Goal: Task Accomplishment & Management: Complete application form

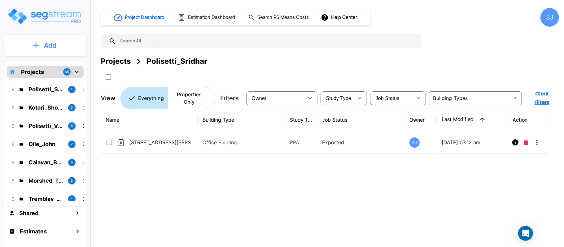
click at [55, 47] on p "Add" at bounding box center [50, 45] width 12 height 9
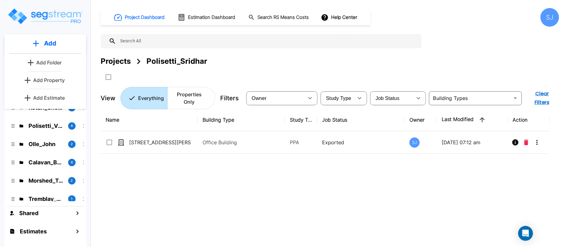
click at [50, 81] on p "Add Property" at bounding box center [49, 79] width 32 height 7
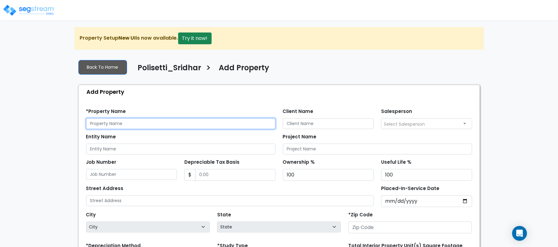
click at [159, 122] on input "text" at bounding box center [180, 123] width 189 height 11
paste input "[STREET_ADDRESS],"
type input "[STREET_ADDRESS],"
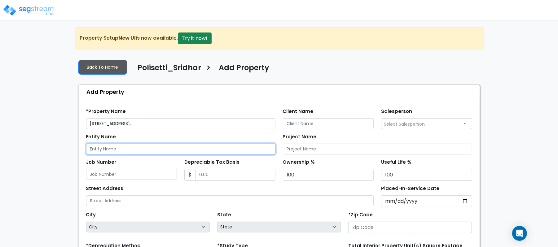
click at [113, 150] on input "Entity Name" at bounding box center [180, 149] width 189 height 11
paste input "[STREET_ADDRESS],"
type input "[STREET_ADDRESS],"
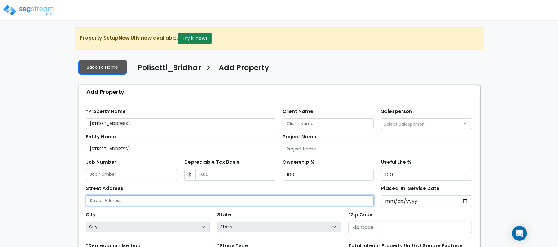
click at [109, 201] on input "text" at bounding box center [230, 200] width 288 height 11
paste input "[STREET_ADDRESS],"
type input "[STREET_ADDRESS],"
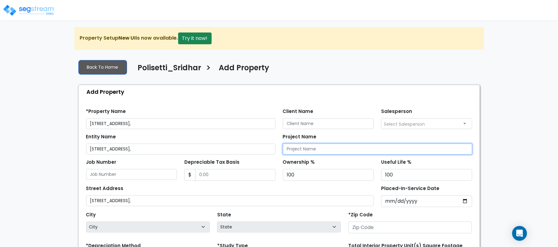
click at [324, 148] on input "Project Name" at bounding box center [377, 149] width 189 height 11
paste input "[STREET_ADDRESS],"
type input "[STREET_ADDRESS],"
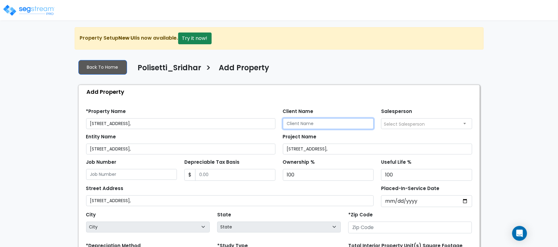
click at [299, 125] on input "Client Name" at bounding box center [328, 123] width 91 height 11
paste input "Polisetti_Sridhar"
type input "Polisetti_Sridhar"
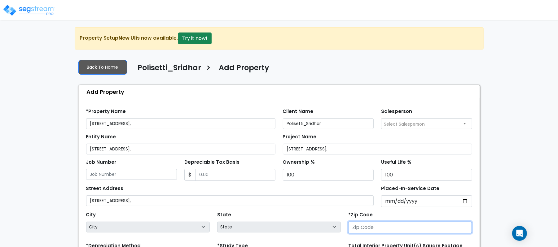
click at [368, 228] on input "number" at bounding box center [410, 228] width 124 height 12
paste input "76227"
type input "76227"
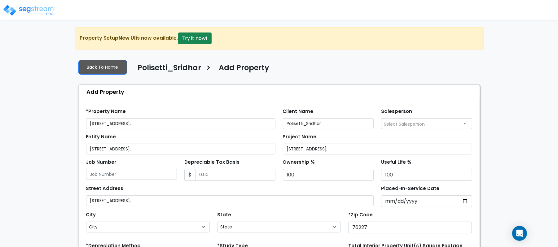
click at [319, 218] on div "State State National Average AB AK AL AR AZ BC CA CO CT DC DE FL GA HI" at bounding box center [278, 222] width 131 height 25
select select "TX"
click at [385, 204] on input "Placed-In-Service Date" at bounding box center [426, 201] width 91 height 12
type input "2020-11-01"
select select "2020"
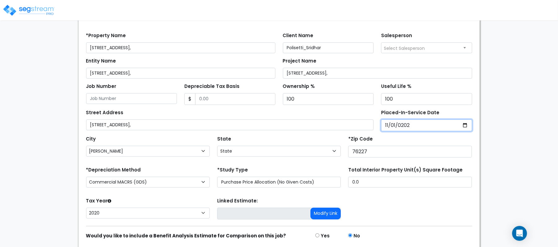
scroll to position [82, 0]
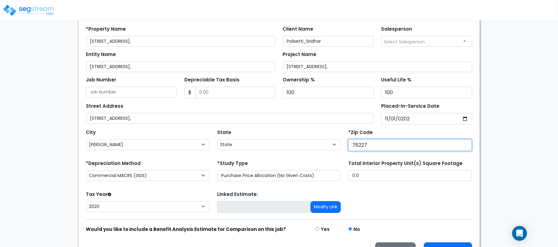
click at [419, 140] on input "76227" at bounding box center [410, 145] width 124 height 12
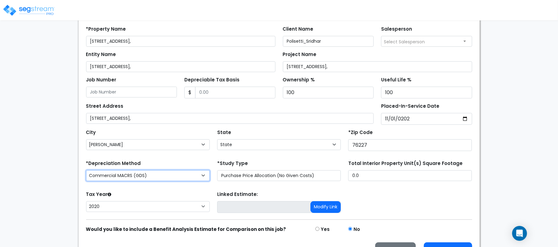
click at [201, 176] on select "Commercial MACRS (GDS) Commercial Residential MACRS (GDS) Commercial MACRS (GDS…" at bounding box center [148, 175] width 124 height 11
select select "CM(Q-FSSO_16"
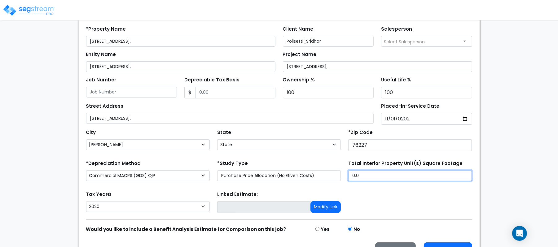
click at [330, 172] on div "*Depreciation Method Commercial MACRS (GDS) Commercial Residential MACRS (GDS) …" at bounding box center [278, 171] width 393 height 25
type input "2,500"
click at [201, 196] on div "Tax Year Please Enter The Placed In Service Date First. 2026 2025 2024 2023 202…" at bounding box center [147, 202] width 131 height 25
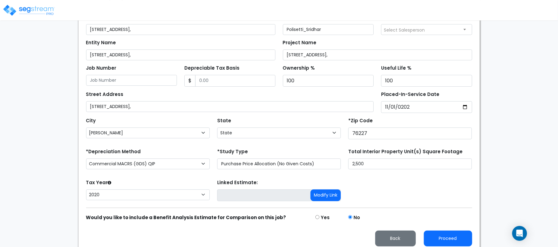
scroll to position [101, 0]
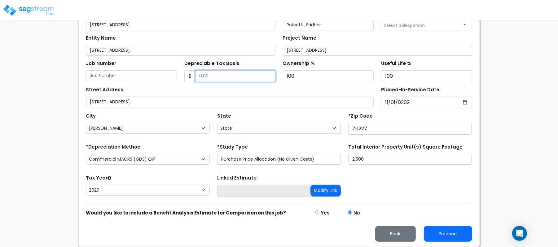
click at [241, 73] on input "Depreciable Tax Basis" at bounding box center [235, 76] width 80 height 12
type input "663,444"
click at [435, 194] on div "Tax Year Please Enter The Placed In Service Date First. 2026 2025 2024 2023 202…" at bounding box center [278, 185] width 393 height 25
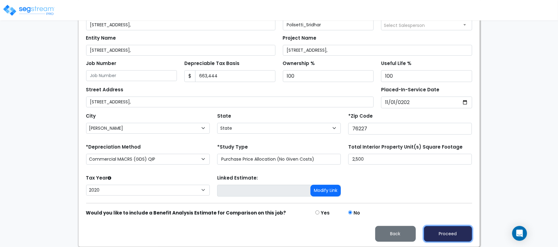
click at [455, 231] on button "Proceed" at bounding box center [448, 234] width 48 height 16
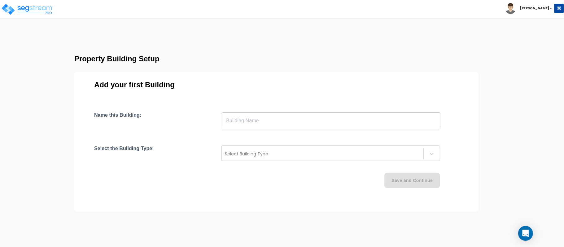
click at [251, 125] on input "text" at bounding box center [331, 120] width 219 height 17
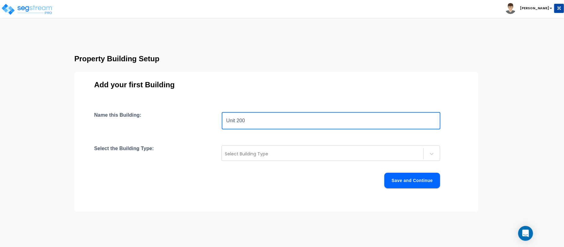
type input "Unit 200"
click at [255, 155] on div at bounding box center [322, 153] width 195 height 7
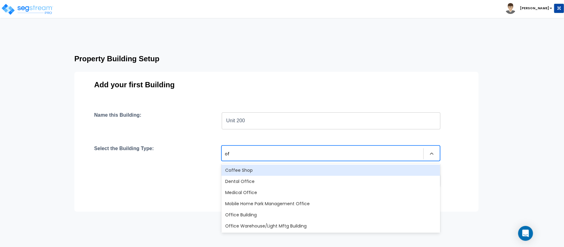
type input "off"
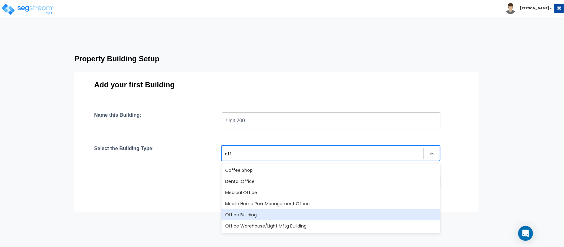
click at [277, 215] on div "Office Building" at bounding box center [330, 214] width 219 height 11
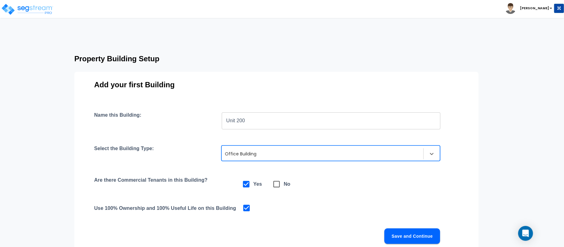
click at [279, 152] on div at bounding box center [322, 153] width 195 height 7
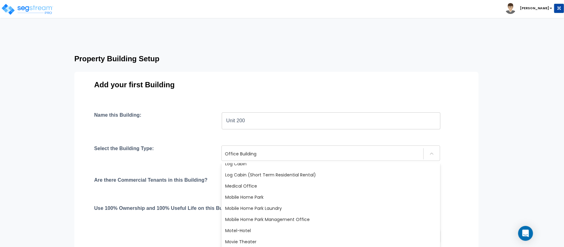
scroll to position [305, 0]
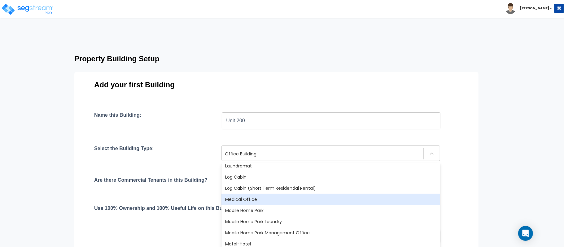
click at [269, 201] on div "Medical Office" at bounding box center [330, 199] width 219 height 11
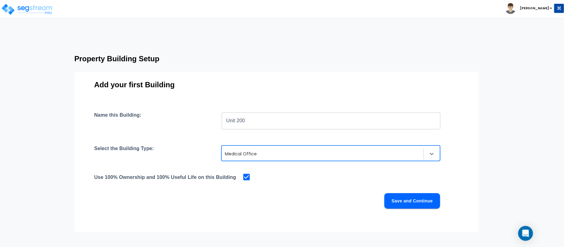
click at [412, 204] on button "Save and Continue" at bounding box center [412, 200] width 56 height 15
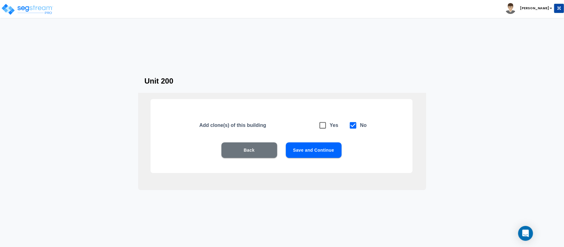
click at [326, 148] on button "Save and Continue" at bounding box center [314, 149] width 56 height 15
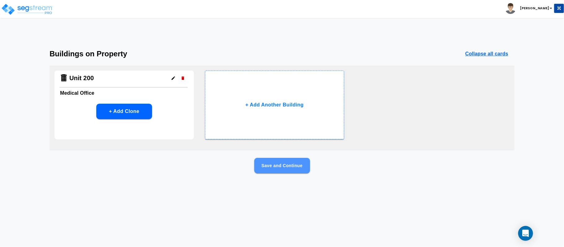
click at [279, 162] on button "Save and Continue" at bounding box center [282, 165] width 56 height 15
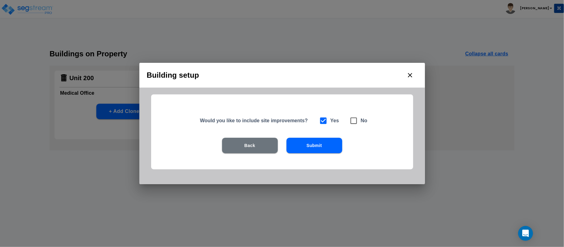
click at [407, 75] on icon "close" at bounding box center [409, 75] width 7 height 7
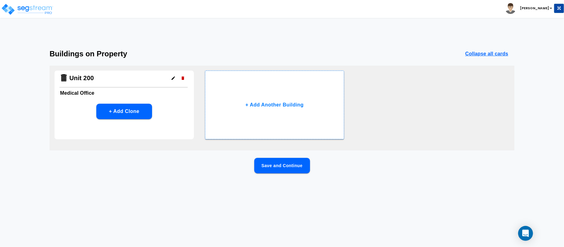
click at [173, 80] on icon "button" at bounding box center [173, 78] width 5 height 5
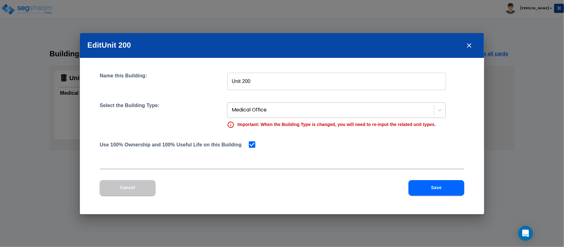
click at [258, 114] on div at bounding box center [331, 110] width 199 height 8
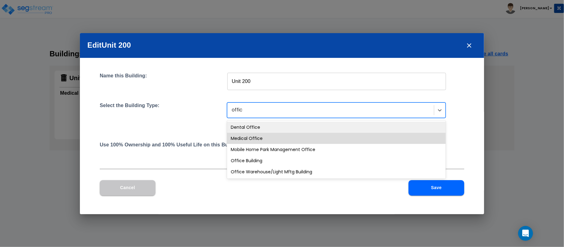
type input "office"
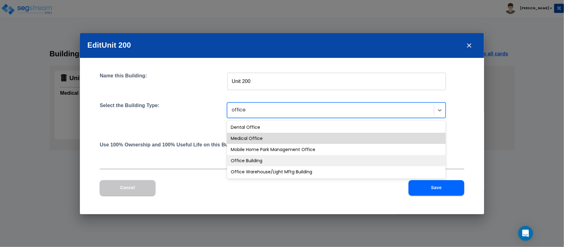
click at [266, 159] on div "Office Building" at bounding box center [336, 160] width 219 height 11
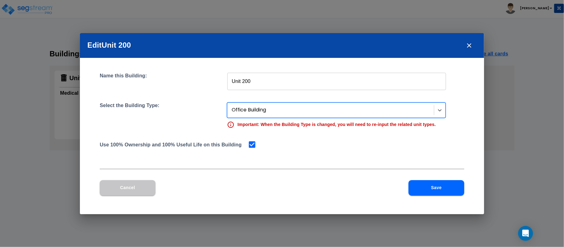
click at [430, 184] on button "Save" at bounding box center [436, 187] width 56 height 15
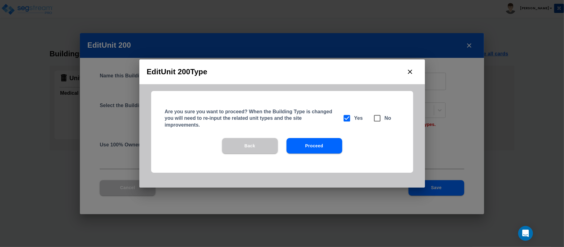
click at [326, 143] on button "Proceed" at bounding box center [314, 145] width 56 height 15
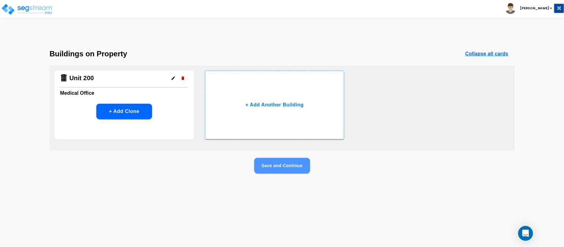
click at [286, 167] on button "Save and Continue" at bounding box center [282, 165] width 56 height 15
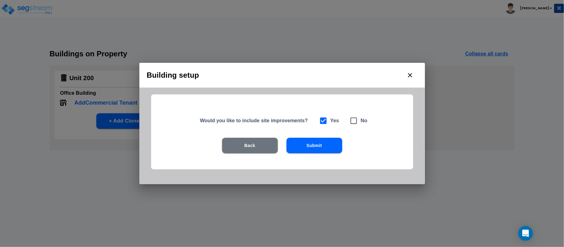
click at [408, 74] on icon "close" at bounding box center [410, 75] width 4 height 4
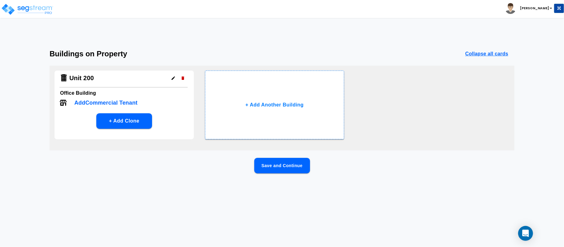
click at [137, 102] on p "Add Commercial Tenant" at bounding box center [105, 103] width 63 height 8
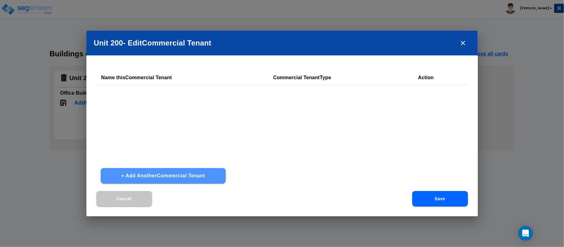
click at [163, 176] on button "+ Add Another Commercial Tenant" at bounding box center [163, 175] width 125 height 15
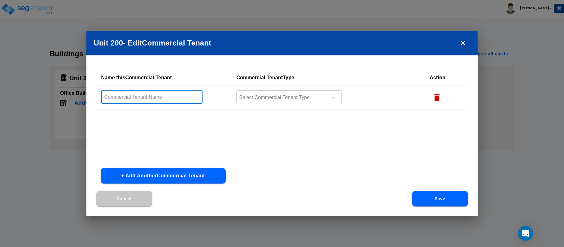
click at [166, 97] on input "text" at bounding box center [152, 96] width 102 height 13
type input "Unit 200"
click at [261, 93] on div "Select Commercial Tenant Type" at bounding box center [281, 97] width 89 height 9
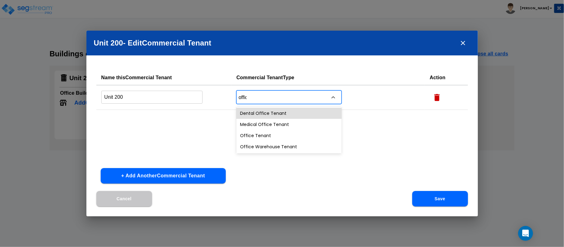
type input "office"
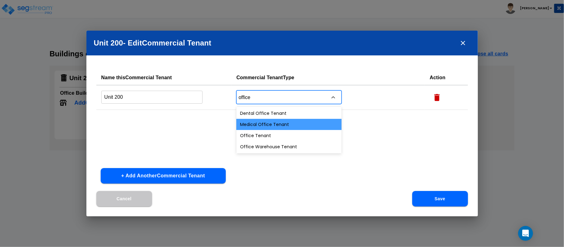
click at [284, 122] on div "Medical Office Tenant" at bounding box center [288, 124] width 105 height 11
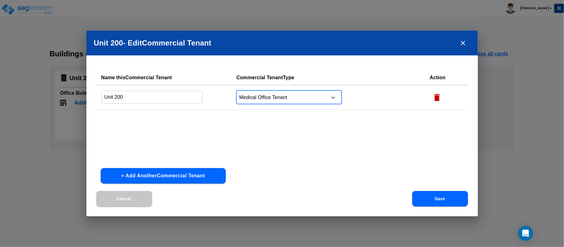
click at [435, 198] on button "Save" at bounding box center [440, 198] width 56 height 15
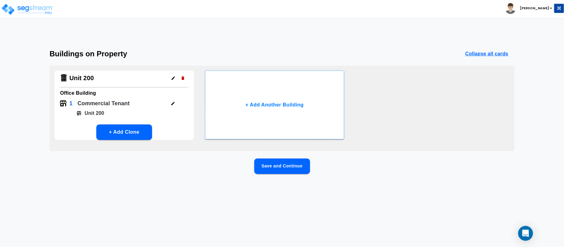
click at [300, 169] on button "Save and Continue" at bounding box center [282, 166] width 56 height 15
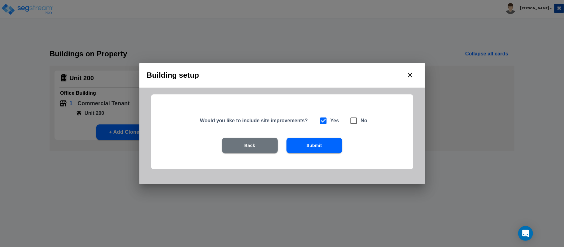
click at [355, 117] on icon at bounding box center [353, 120] width 9 height 9
checkbox input "false"
checkbox input "true"
click at [322, 147] on button "Submit" at bounding box center [314, 145] width 56 height 15
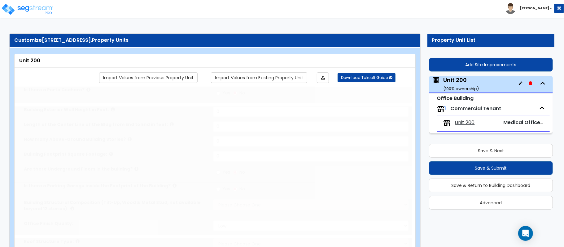
type input "1"
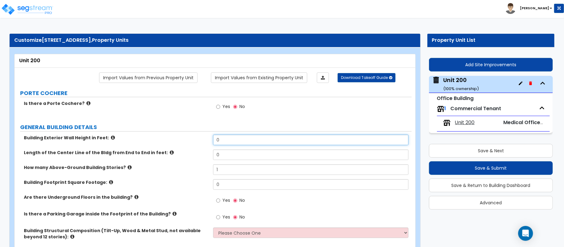
drag, startPoint x: 233, startPoint y: 141, endPoint x: 191, endPoint y: 141, distance: 42.1
click at [191, 141] on div "Building Exterior Wall Height in Feet: 0" at bounding box center [213, 142] width 397 height 15
type input "10"
type input "180"
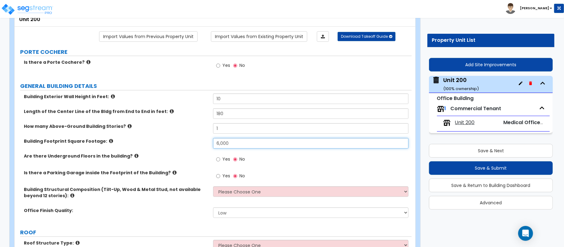
scroll to position [82, 0]
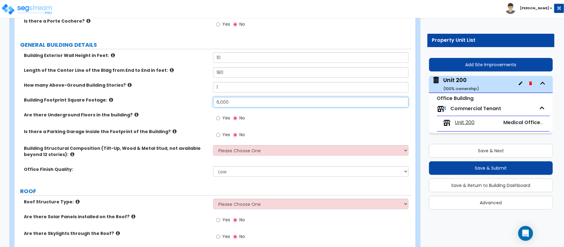
type input "6,000"
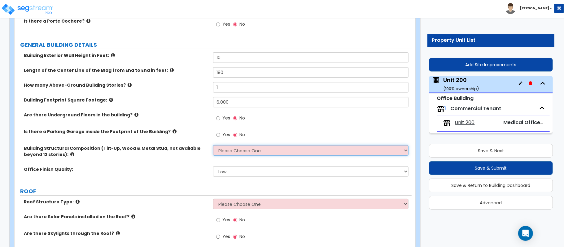
click at [283, 150] on select "Please Choose One Tilt-up Wall Construction Reinforced Concrete Structural Stee…" at bounding box center [310, 150] width 195 height 11
select select "7"
click at [213, 146] on select "Please Choose One Tilt-up Wall Construction Reinforced Concrete Structural Stee…" at bounding box center [310, 150] width 195 height 11
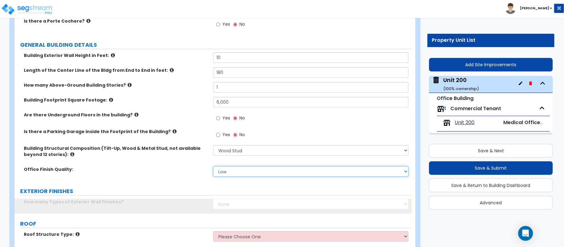
select select "1"
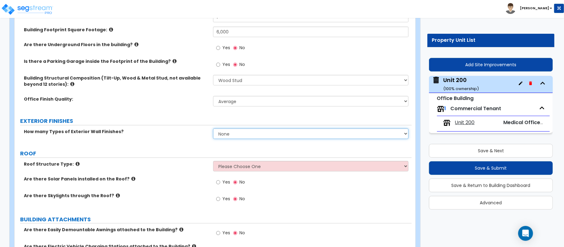
scroll to position [165, 0]
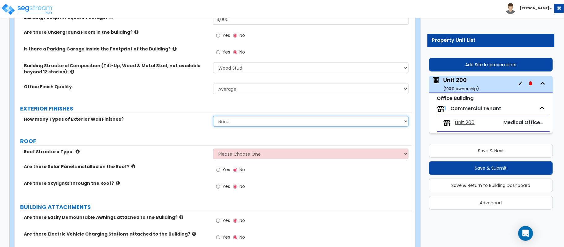
click at [256, 122] on select "None 1 2 3" at bounding box center [310, 121] width 195 height 11
select select "2"
click at [213, 117] on select "None 1 2 3" at bounding box center [310, 121] width 195 height 11
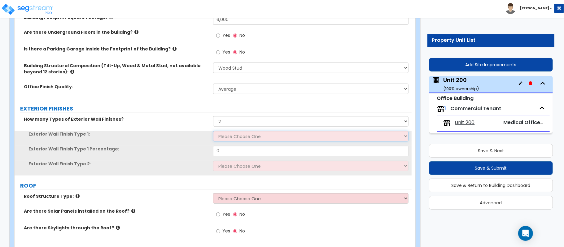
click at [238, 137] on select "Please Choose One No Finish/Shared Wall No Wall Brick Veneer Stone Veneer Wood …" at bounding box center [310, 136] width 195 height 11
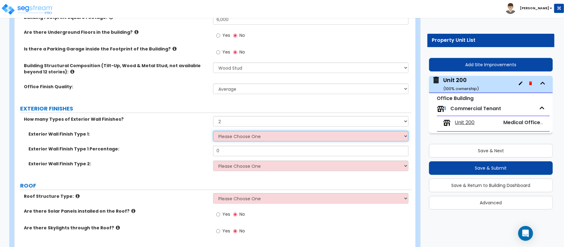
select select "7"
drag, startPoint x: 189, startPoint y: 165, endPoint x: 230, endPoint y: 166, distance: 41.8
click at [189, 165] on label "Exterior Wall Finish Type 2:" at bounding box center [118, 164] width 180 height 6
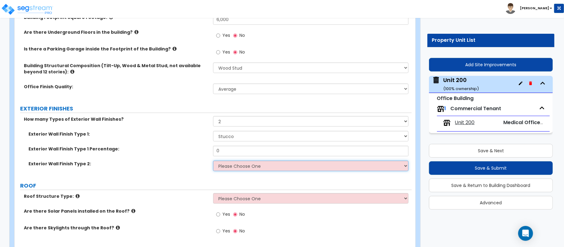
click at [227, 168] on select "Please Choose One No Finish/Shared Wall No Wall Brick Veneer Stone Veneer Wood …" at bounding box center [310, 166] width 195 height 11
select select "3"
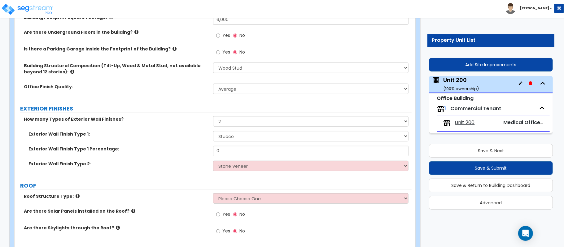
drag, startPoint x: 207, startPoint y: 167, endPoint x: 224, endPoint y: 151, distance: 23.2
click at [207, 167] on label "Exterior Wall Finish Type 2:" at bounding box center [118, 164] width 180 height 6
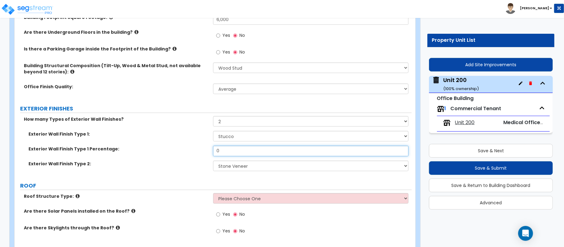
drag, startPoint x: 230, startPoint y: 150, endPoint x: 182, endPoint y: 150, distance: 47.7
click at [182, 150] on div "Exterior Wall Finish Type 1 Percentage: 0" at bounding box center [213, 153] width 397 height 15
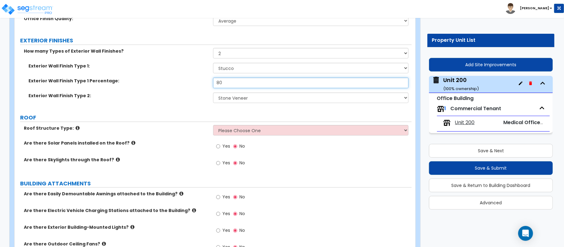
scroll to position [248, 0]
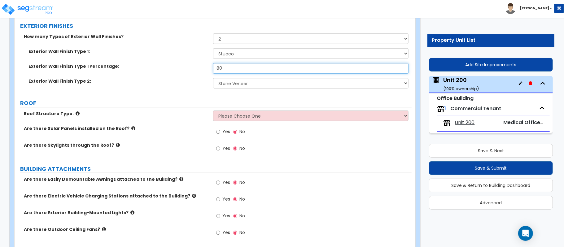
type input "80"
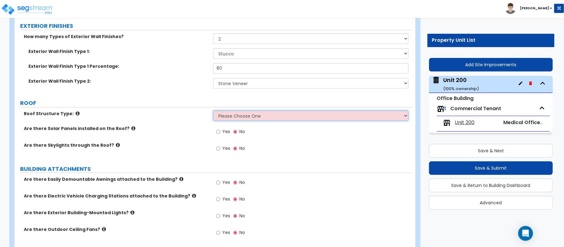
click at [242, 114] on select "Please Choose One Gable Roof Flat Roof Hybrid Gable & Flat Roof" at bounding box center [310, 116] width 195 height 11
select select "1"
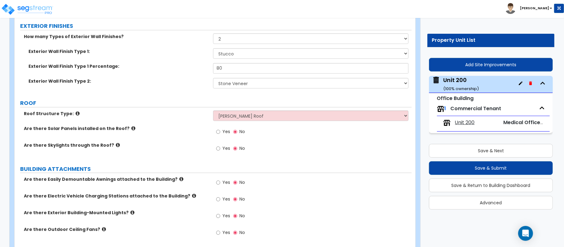
drag, startPoint x: 184, startPoint y: 124, endPoint x: 229, endPoint y: 137, distance: 47.4
click at [184, 124] on div "Roof Structure Type: Please Choose One Gable Roof Flat Roof Hybrid Gable & Flat…" at bounding box center [213, 118] width 397 height 15
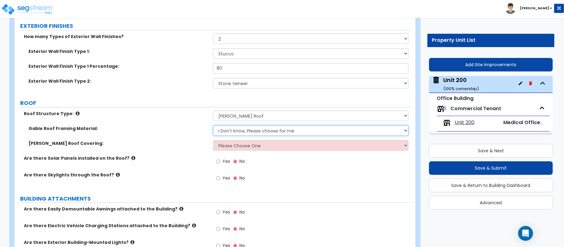
click at [242, 131] on select "I Don't Know, Please choose for me Metal Wood" at bounding box center [310, 130] width 195 height 11
select select "1"
click at [185, 150] on div "Gable Roof Covering: Please Choose One Asphalt Shingle Clay Tile Wood Shingle M…" at bounding box center [213, 147] width 397 height 15
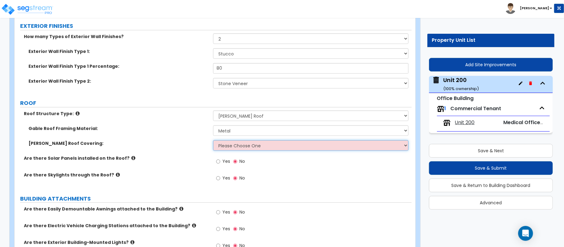
select select "1"
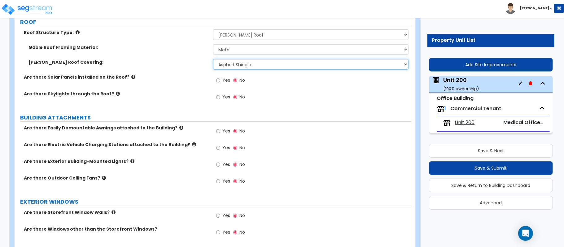
scroll to position [330, 0]
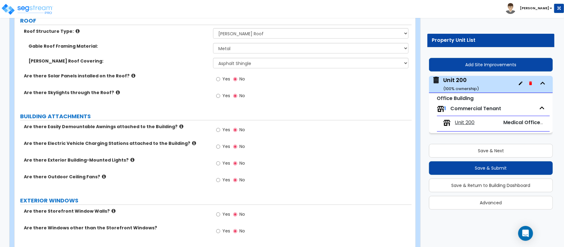
click at [221, 166] on label "Yes" at bounding box center [223, 164] width 14 height 11
click at [220, 166] on input "Yes" at bounding box center [218, 163] width 4 height 7
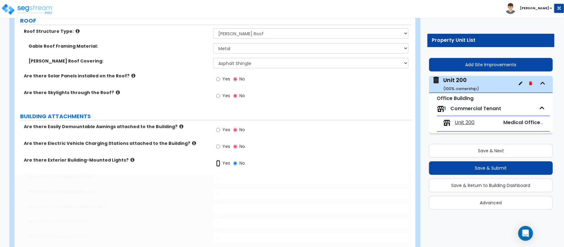
radio input "true"
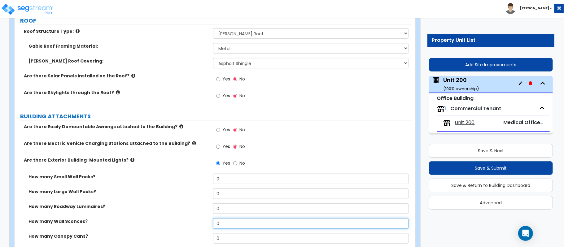
drag, startPoint x: 225, startPoint y: 226, endPoint x: 183, endPoint y: 227, distance: 42.7
click at [183, 227] on div "How many Wall Sconces? 0" at bounding box center [213, 225] width 397 height 15
type input "2"
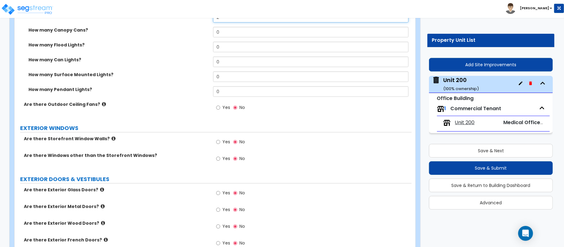
scroll to position [537, 0]
click at [217, 161] on input "Yes" at bounding box center [218, 158] width 4 height 7
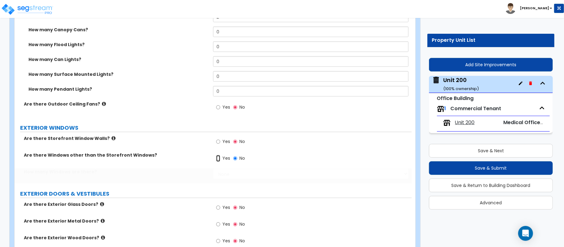
radio input "true"
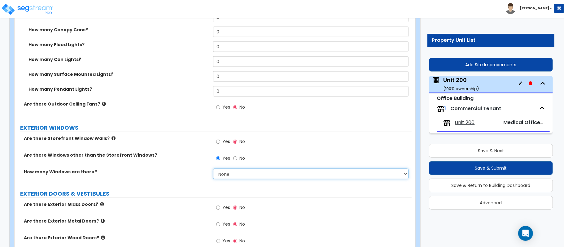
click at [228, 175] on select "None I want to enter a Percentage of the Exterior Windows I want to enter the N…" at bounding box center [310, 174] width 195 height 11
select select "2"
click at [213, 170] on select "None I want to enter a Percentage of the Exterior Windows I want to enter the N…" at bounding box center [310, 174] width 195 height 11
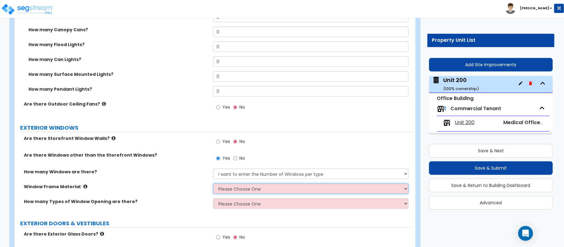
click at [229, 191] on select "Please Choose One Vinyl Aluminum Wood" at bounding box center [310, 189] width 195 height 11
select select "2"
click at [192, 192] on div "Window Frame Material: Please Choose One Vinyl Aluminum Wood" at bounding box center [213, 191] width 397 height 15
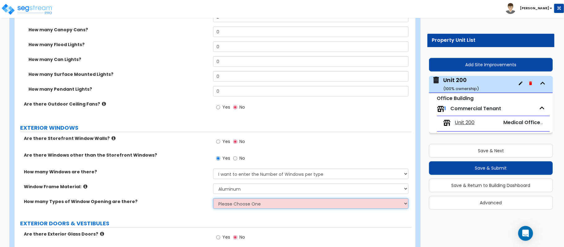
click at [278, 204] on select "Please Choose One 1 2 3 4" at bounding box center [310, 203] width 195 height 11
select select "1"
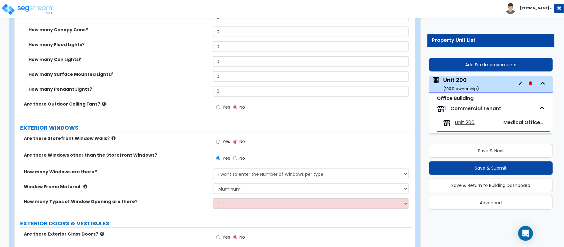
drag, startPoint x: 179, startPoint y: 210, endPoint x: 224, endPoint y: 211, distance: 45.2
click at [179, 210] on div "How many Types of Window Opening are there? Please Choose One 1 2 3 4" at bounding box center [213, 205] width 397 height 15
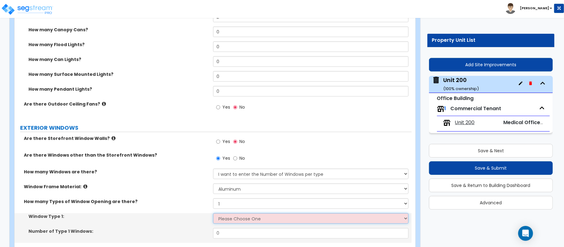
click at [240, 217] on select "Please Choose One Sliding Picture/Fixed Double/Single Hung Awning Swing" at bounding box center [310, 218] width 195 height 11
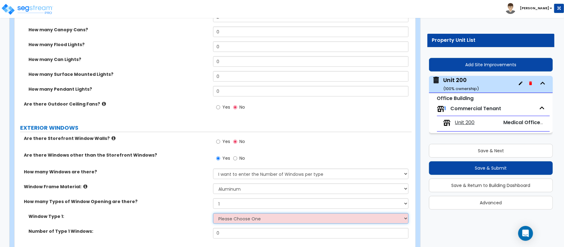
select select "2"
click at [213, 214] on select "Please Choose One Sliding Picture/Fixed Double/Single Hung Awning Swing" at bounding box center [310, 218] width 195 height 11
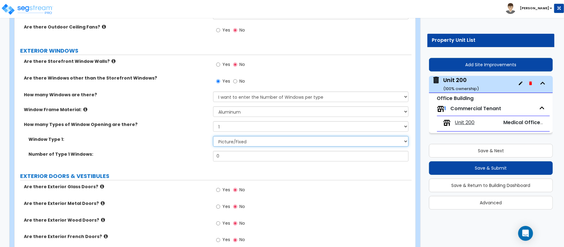
scroll to position [619, 0]
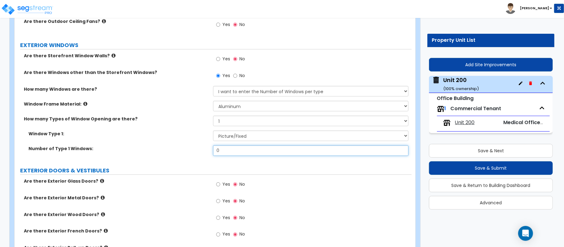
drag, startPoint x: 224, startPoint y: 153, endPoint x: 191, endPoint y: 155, distance: 33.5
click at [191, 155] on div "Number of Type 1 Windows: 0" at bounding box center [213, 153] width 397 height 15
type input "8"
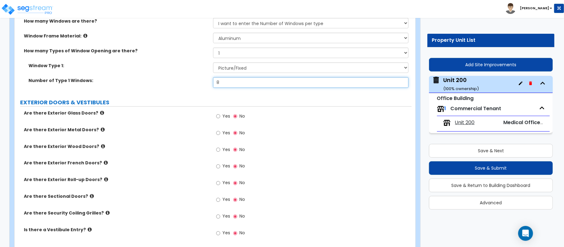
scroll to position [702, 0]
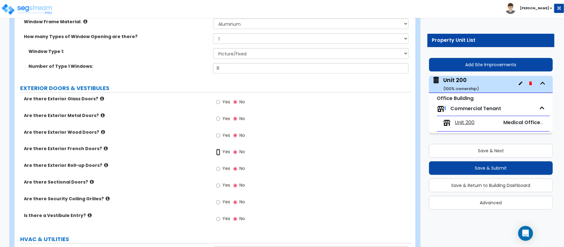
click at [217, 153] on input "Yes" at bounding box center [218, 152] width 4 height 7
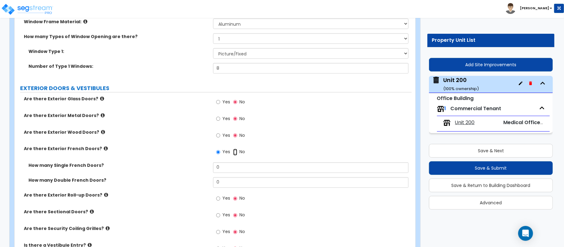
click at [234, 155] on input "No" at bounding box center [235, 152] width 4 height 7
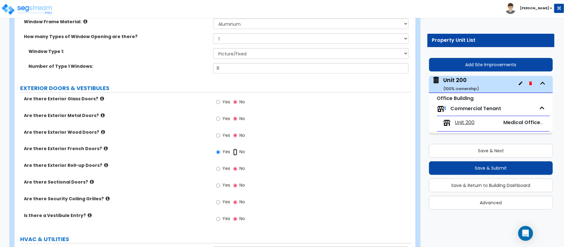
radio input "false"
radio input "true"
click at [217, 102] on input "Yes" at bounding box center [218, 102] width 4 height 7
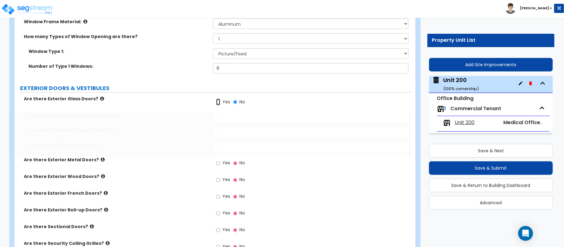
radio input "true"
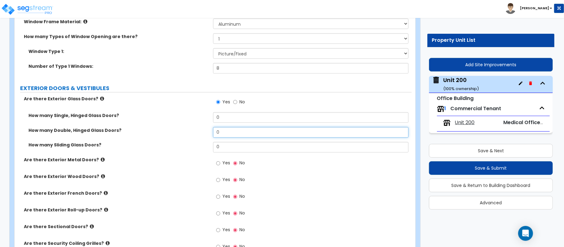
drag, startPoint x: 235, startPoint y: 133, endPoint x: 192, endPoint y: 140, distance: 43.0
click at [192, 140] on div "How many Double, Hinged Glass Doors? 0" at bounding box center [213, 134] width 397 height 15
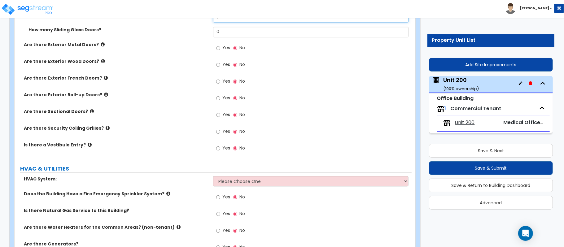
scroll to position [858, 0]
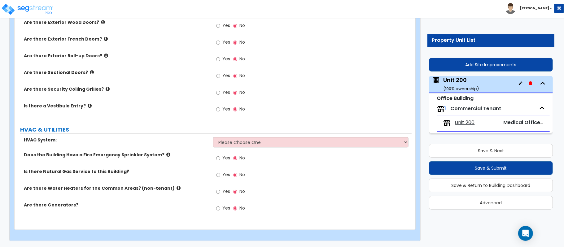
type input "1"
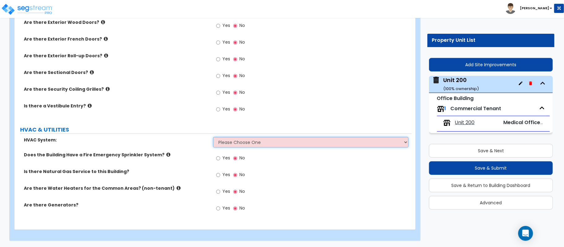
click at [234, 142] on select "Please Choose One Rooftop Unit Furnace-Condenser Forced Air Split Heating/Cooli…" at bounding box center [310, 142] width 195 height 11
click at [225, 141] on select "Please Choose One Rooftop Unit Furnace-Condenser Forced Air Split Heating/Cooli…" at bounding box center [310, 142] width 195 height 11
select select "1"
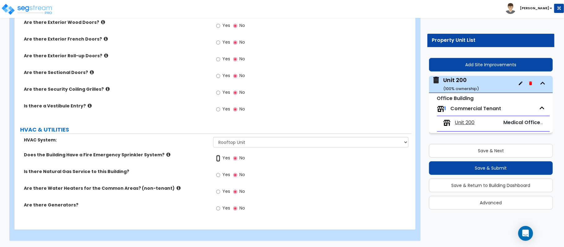
click at [217, 161] on input "Yes" at bounding box center [218, 158] width 4 height 7
radio input "true"
click at [218, 174] on input "Yes" at bounding box center [218, 175] width 4 height 7
radio input "true"
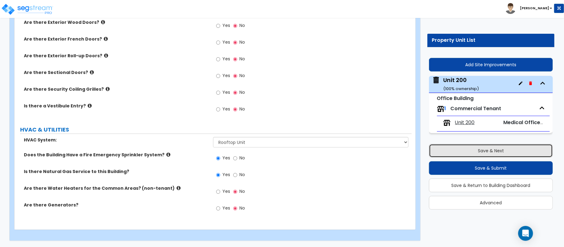
click at [471, 154] on button "Save & Next" at bounding box center [491, 151] width 124 height 14
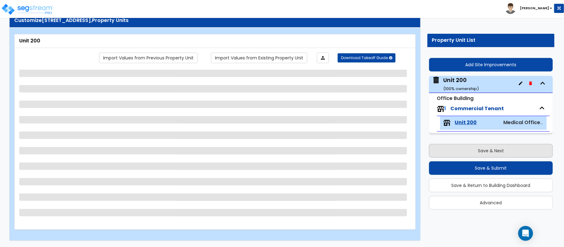
scroll to position [20, 0]
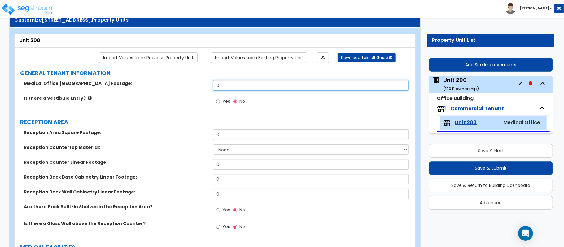
drag, startPoint x: 238, startPoint y: 82, endPoint x: 202, endPoint y: 85, distance: 36.6
click at [202, 85] on div "Medical Office Tenant Square Footage: 0" at bounding box center [213, 87] width 397 height 15
type input "2,500"
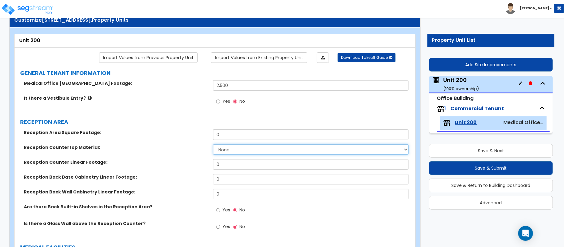
click at [254, 150] on select "None Plastic Laminate Solid Surface Stone Quartz Marble Tile Wood Stainless Ste…" at bounding box center [310, 149] width 195 height 11
select select "2"
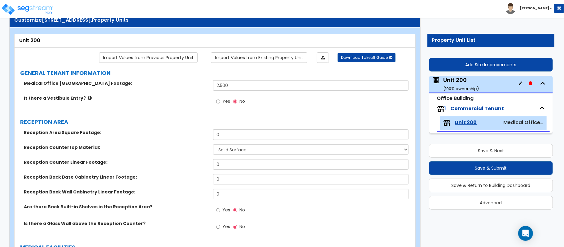
click at [186, 154] on div "Reception Countertop Material: None Plastic Laminate Solid Surface Stone Quartz…" at bounding box center [213, 151] width 397 height 15
drag, startPoint x: 235, startPoint y: 166, endPoint x: 194, endPoint y: 168, distance: 41.5
click at [194, 168] on div "Reception Counter Linear Footage: 0" at bounding box center [213, 166] width 397 height 15
type input "24"
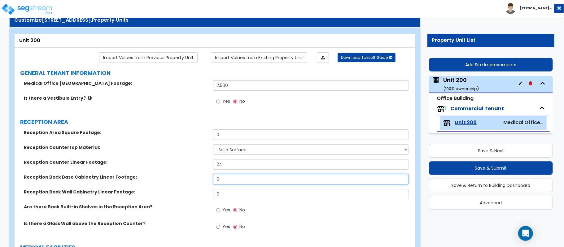
drag, startPoint x: 231, startPoint y: 178, endPoint x: 202, endPoint y: 181, distance: 29.0
click at [202, 181] on div "Reception Back Base Cabinetry Linear Footage: 0" at bounding box center [213, 181] width 397 height 15
type input "24"
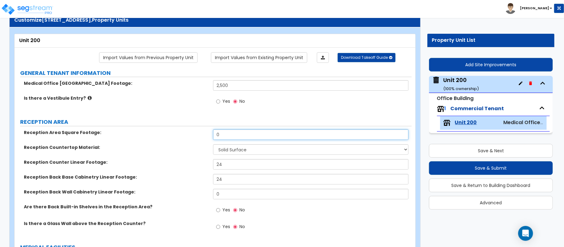
click at [257, 139] on input "0" at bounding box center [310, 134] width 195 height 11
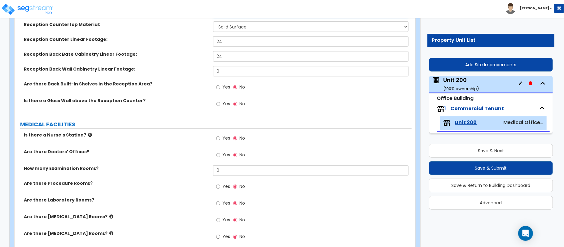
scroll to position [144, 0]
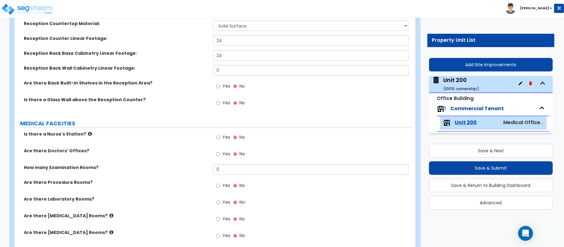
type input "360"
click at [218, 157] on input "Yes" at bounding box center [218, 154] width 4 height 7
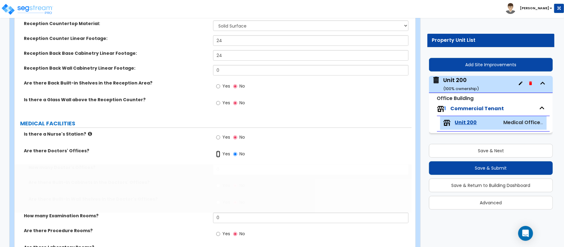
radio input "true"
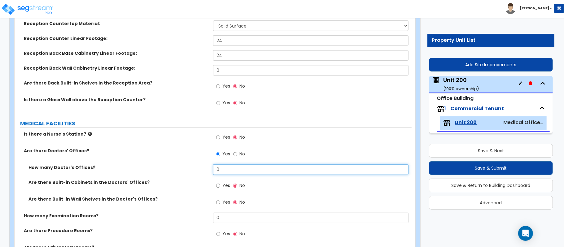
drag, startPoint x: 226, startPoint y: 172, endPoint x: 189, endPoint y: 168, distance: 36.8
click at [189, 168] on div "How many Doctor's Offices? 0" at bounding box center [213, 171] width 397 height 15
type input "2"
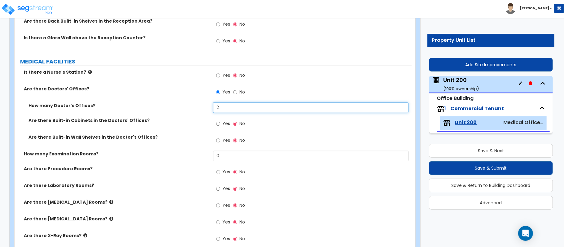
scroll to position [227, 0]
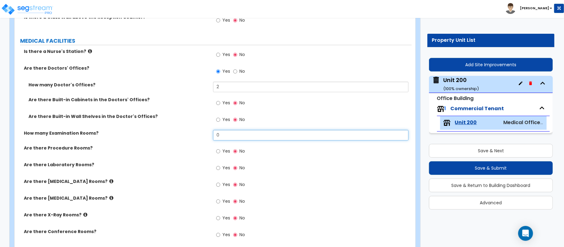
drag, startPoint x: 238, startPoint y: 137, endPoint x: 170, endPoint y: 136, distance: 68.7
click at [170, 136] on div "How many Examination Rooms? 0" at bounding box center [213, 137] width 397 height 15
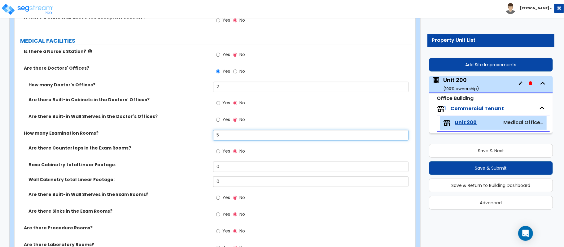
type input "5"
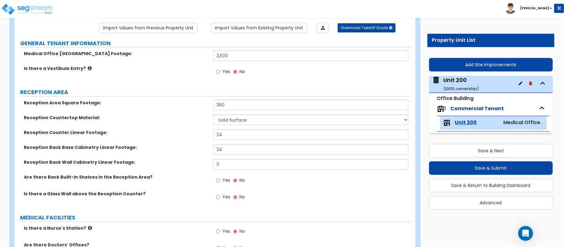
scroll to position [20, 0]
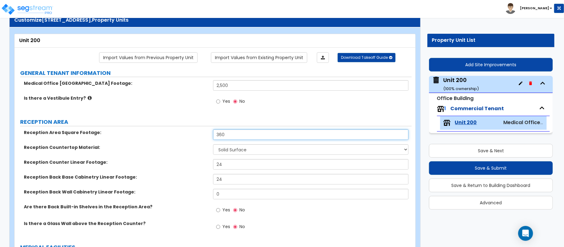
drag, startPoint x: 230, startPoint y: 131, endPoint x: 181, endPoint y: 131, distance: 48.6
click at [181, 131] on div "Reception Area Square Footage: 360" at bounding box center [213, 136] width 397 height 15
type input "120"
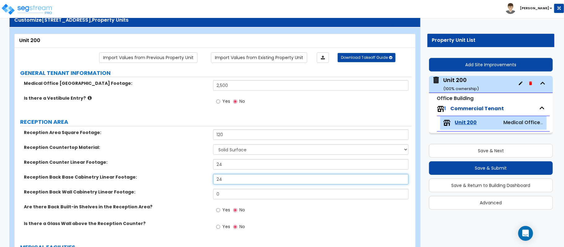
click at [237, 175] on input "24" at bounding box center [310, 179] width 195 height 11
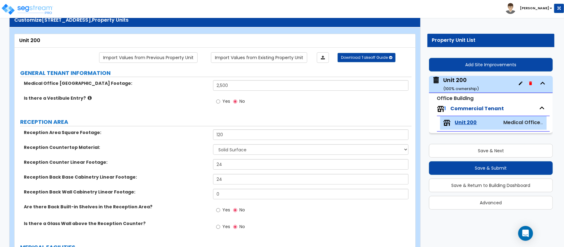
click at [240, 170] on div "Reception Counter Linear Footage: 24" at bounding box center [213, 166] width 397 height 15
click at [240, 165] on input "24" at bounding box center [310, 164] width 195 height 11
type input "12"
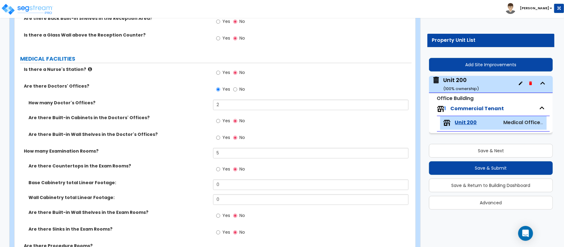
scroll to position [227, 0]
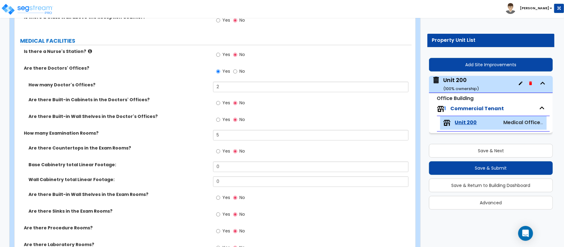
type input "12"
click at [220, 153] on label "Yes" at bounding box center [223, 152] width 14 height 11
click at [220, 153] on input "Yes" at bounding box center [218, 151] width 4 height 7
radio input "true"
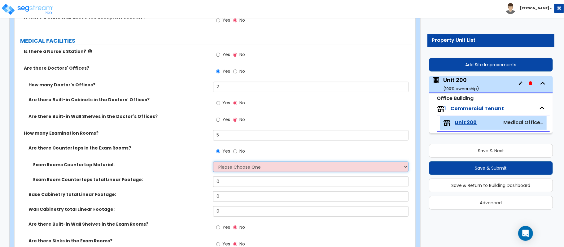
click at [238, 168] on select "Please Choose One Plastic Laminate Solid Surface Stone Quartz Marble Tile Wood …" at bounding box center [310, 167] width 195 height 11
select select "2"
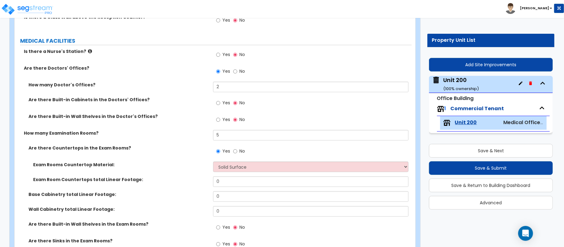
click at [179, 169] on div "Exam Rooms Countertop Material: Please Choose One Plastic Laminate Solid Surfac…" at bounding box center [213, 169] width 397 height 15
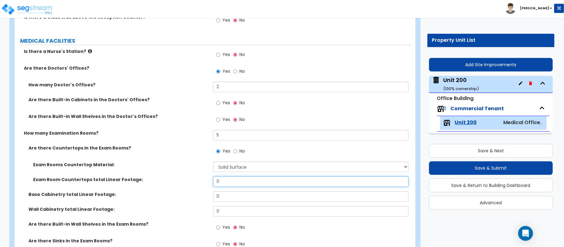
drag, startPoint x: 238, startPoint y: 184, endPoint x: 175, endPoint y: 184, distance: 63.2
click at [175, 184] on div "Exam Room Countertops total Linear Footage: 0" at bounding box center [213, 183] width 397 height 15
type input "30"
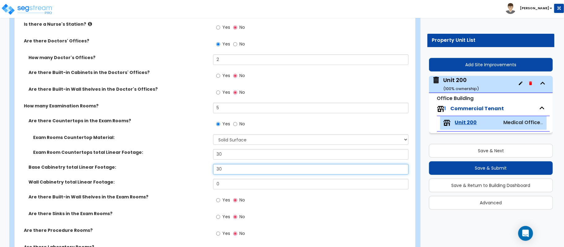
scroll to position [309, 0]
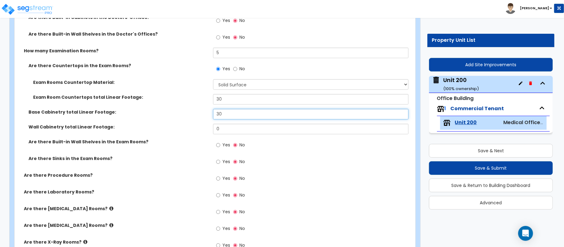
type input "30"
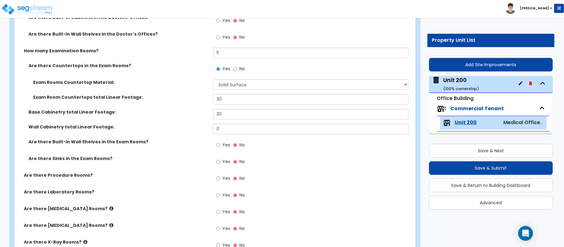
click at [222, 161] on label "Yes" at bounding box center [223, 162] width 14 height 11
click at [220, 161] on input "Yes" at bounding box center [218, 162] width 4 height 7
radio input "true"
click at [218, 197] on input "Yes" at bounding box center [218, 195] width 4 height 7
radio input "true"
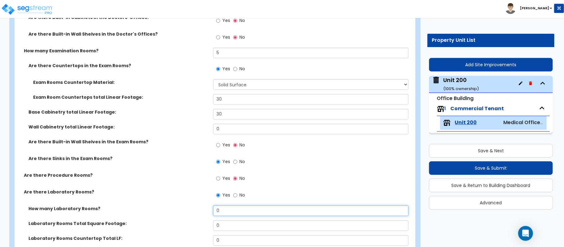
drag, startPoint x: 229, startPoint y: 210, endPoint x: 198, endPoint y: 212, distance: 32.0
click at [198, 212] on div "How many Laboratory Rooms? 0" at bounding box center [213, 213] width 397 height 15
type input "1"
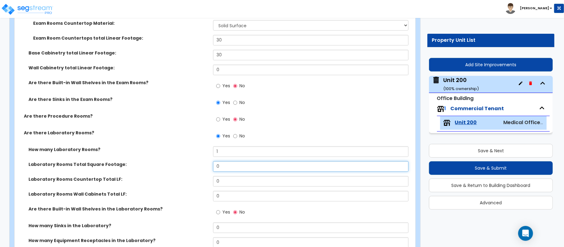
scroll to position [392, 0]
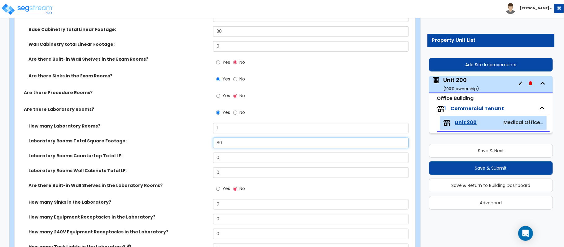
type input "80"
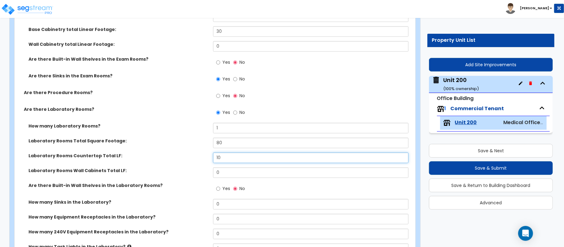
type input "10"
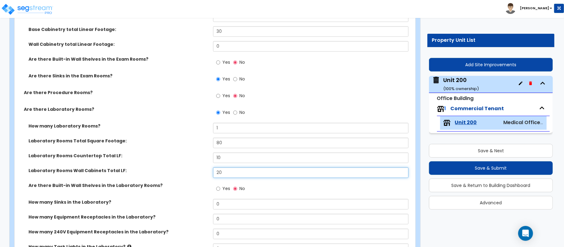
type input "20"
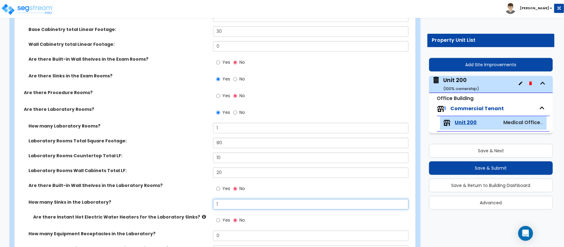
type input "1"
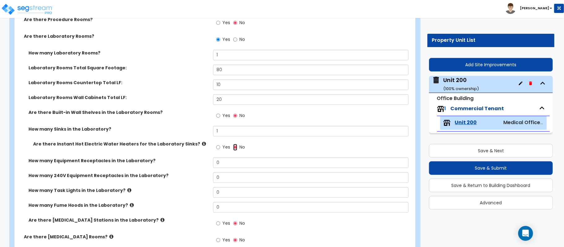
scroll to position [474, 0]
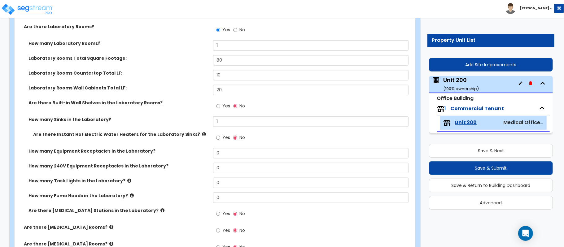
click at [202, 136] on icon at bounding box center [204, 134] width 4 height 5
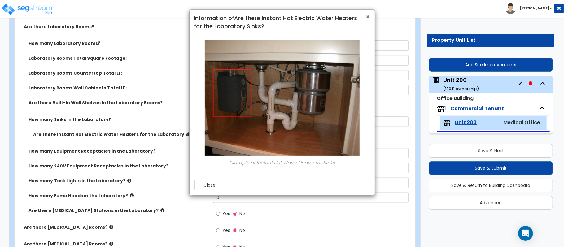
click at [367, 16] on span "×" at bounding box center [368, 16] width 4 height 9
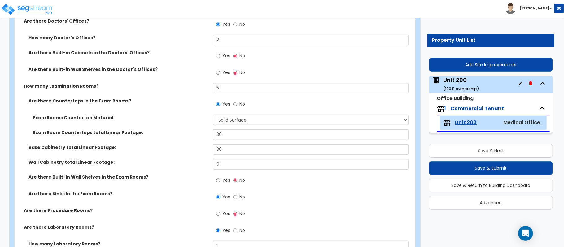
scroll to position [268, 0]
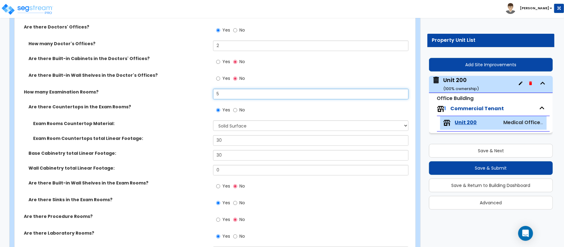
drag, startPoint x: 239, startPoint y: 96, endPoint x: 189, endPoint y: 96, distance: 49.8
click at [189, 96] on div "How many Examination Rooms? 5" at bounding box center [213, 96] width 397 height 15
type input "6"
click at [276, 140] on input "30" at bounding box center [310, 140] width 195 height 11
type input "36"
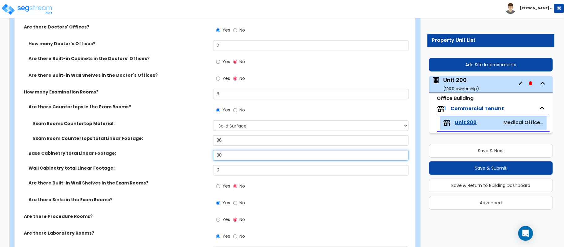
paste input "6"
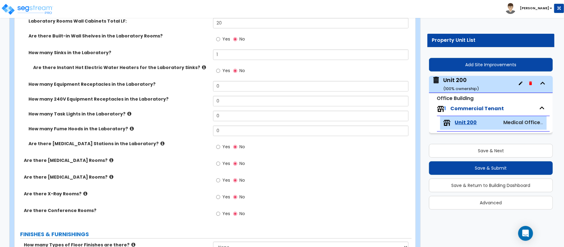
scroll to position [557, 0]
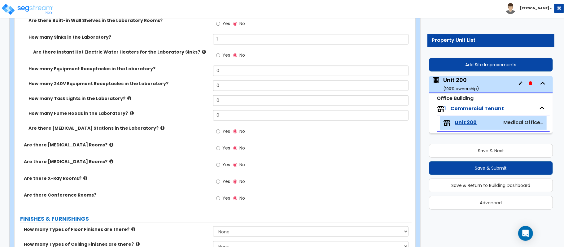
type input "36"
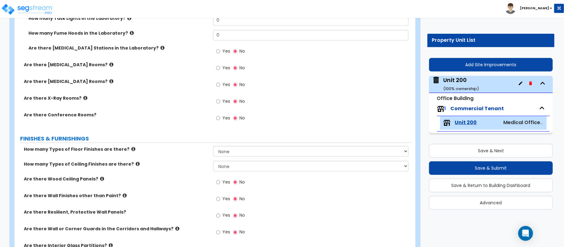
scroll to position [639, 0]
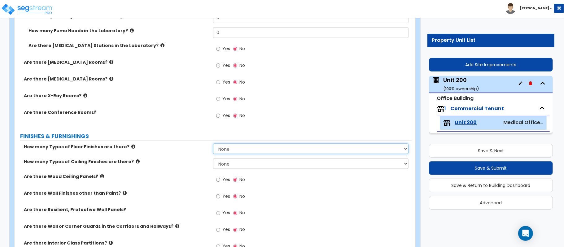
click at [280, 150] on select "None 1 2 3 4" at bounding box center [310, 149] width 195 height 11
select select "1"
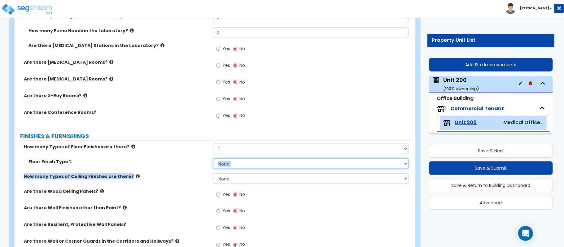
click at [236, 165] on select "None Tile Flooring Marble Flooring Hardwood Flooring Resilient Laminate Floorin…" at bounding box center [310, 164] width 195 height 11
select select "1"
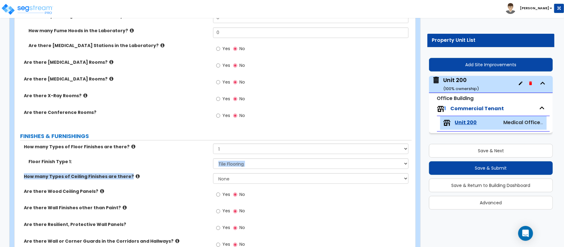
click at [195, 174] on label "How many Types of Ceiling Finishes are there?" at bounding box center [116, 176] width 185 height 6
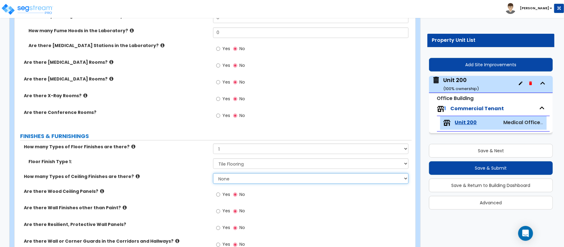
drag, startPoint x: 223, startPoint y: 177, endPoint x: 203, endPoint y: 183, distance: 20.5
click at [223, 177] on select "None 1 2 3" at bounding box center [310, 178] width 195 height 11
select select "1"
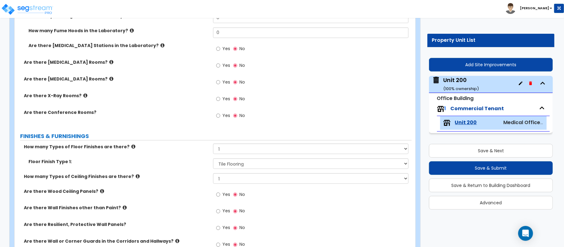
click at [202, 184] on div "How many Types of Ceiling Finishes are there? None 1 2 3" at bounding box center [213, 180] width 397 height 15
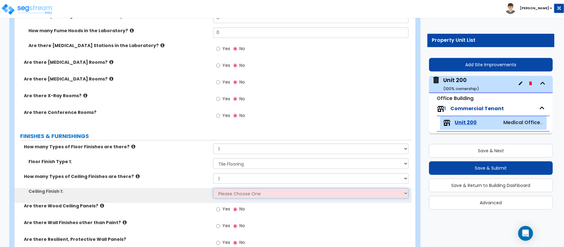
click at [233, 192] on select "Please Choose One Drop Ceiling Open Ceiling Drywall Ceiling" at bounding box center [310, 193] width 195 height 11
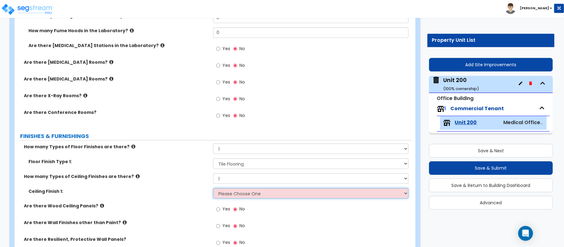
select select "1"
click at [198, 202] on div "Ceiling Finish 1: Please Choose One Drop Ceiling Open Ceiling Drywall Ceiling" at bounding box center [213, 195] width 397 height 15
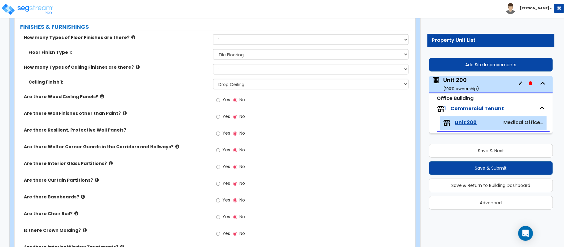
scroll to position [763, 0]
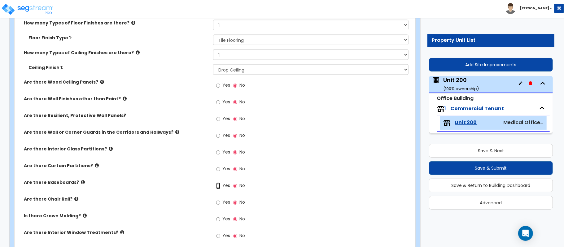
click at [217, 186] on input "Yes" at bounding box center [218, 186] width 4 height 7
radio input "true"
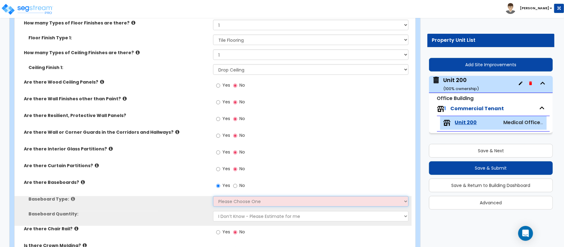
click at [226, 202] on select "Please Choose One Wood Vinyl Carpet Tile" at bounding box center [310, 201] width 195 height 11
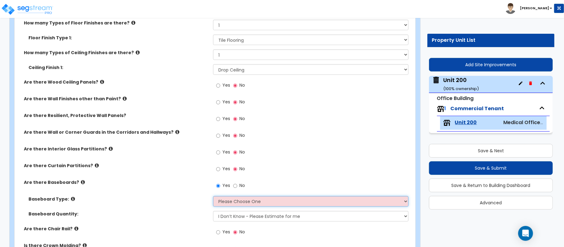
select select "1"
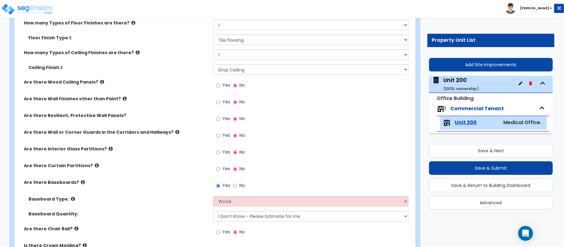
click at [170, 175] on div "Are there Curtain Partitions? Yes No" at bounding box center [213, 171] width 397 height 17
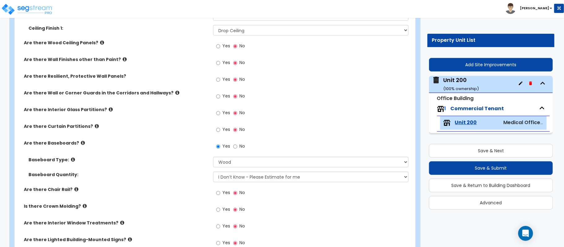
scroll to position [846, 0]
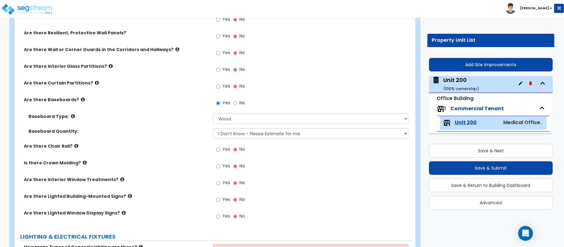
click at [221, 184] on label "Yes" at bounding box center [223, 184] width 14 height 11
click at [220, 184] on input "Yes" at bounding box center [218, 183] width 4 height 7
radio input "true"
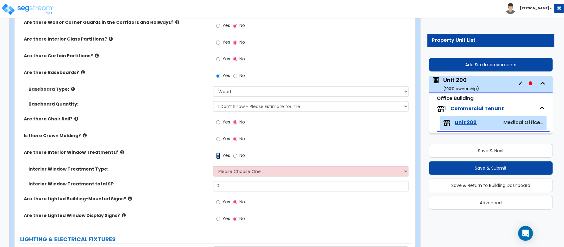
scroll to position [887, 0]
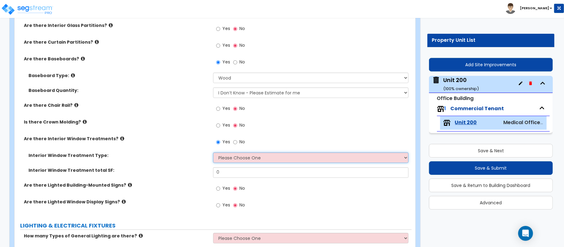
click at [248, 159] on select "Please Choose One Vertical Blinds Window Shades Venetian Blinds Wood Shutters" at bounding box center [310, 157] width 195 height 11
select select "2"
click at [213, 153] on select "Please Choose One Vertical Blinds Window Shades Venetian Blinds Wood Shutters" at bounding box center [310, 157] width 195 height 11
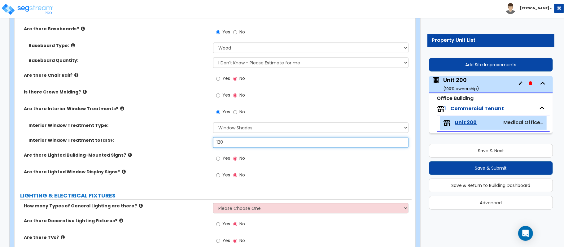
scroll to position [1011, 0]
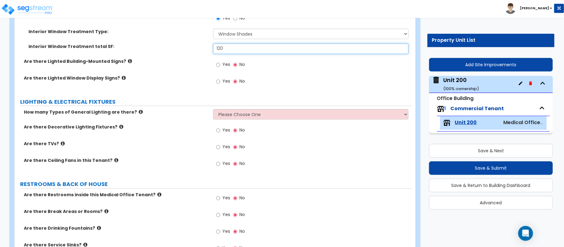
type input "120"
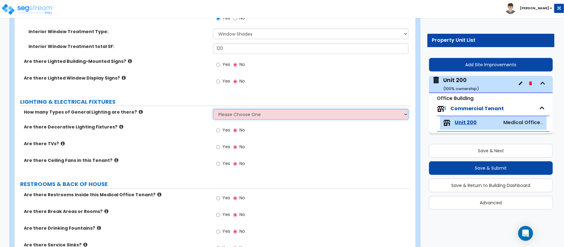
click at [245, 116] on select "Please Choose One 1 2 3" at bounding box center [310, 114] width 195 height 11
select select "1"
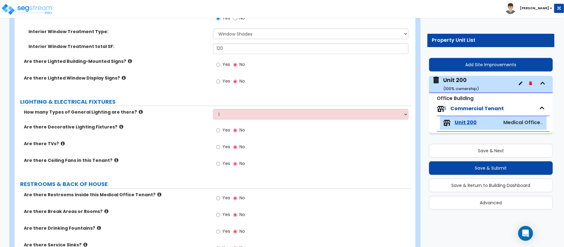
click at [196, 130] on label "Are there Decorative Lighting Fixtures?" at bounding box center [116, 127] width 185 height 6
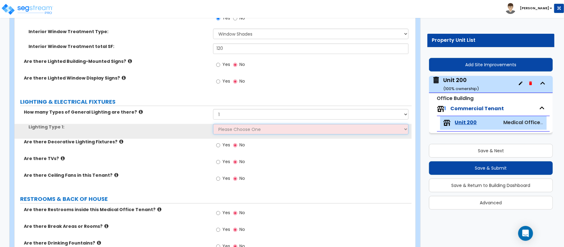
drag, startPoint x: 245, startPoint y: 130, endPoint x: 245, endPoint y: 134, distance: 4.3
click at [245, 130] on select "Please Choose One LED Surface-Mounted LED Recessed Fluorescent Surface-Mounted …" at bounding box center [310, 129] width 195 height 11
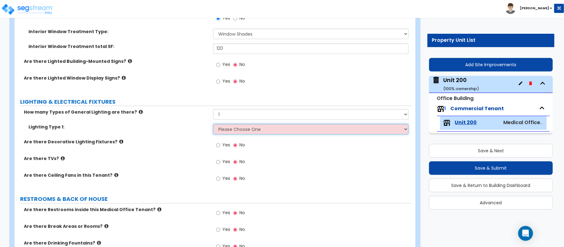
select select "2"
click at [213, 125] on select "Please Choose One LED Surface-Mounted LED Recessed Fluorescent Surface-Mounted …" at bounding box center [310, 129] width 195 height 11
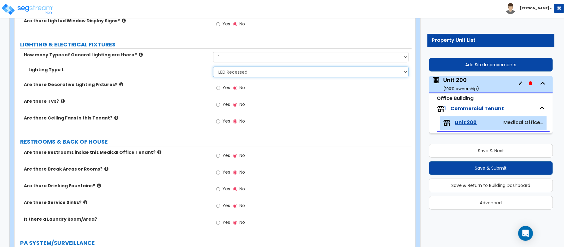
scroll to position [1094, 0]
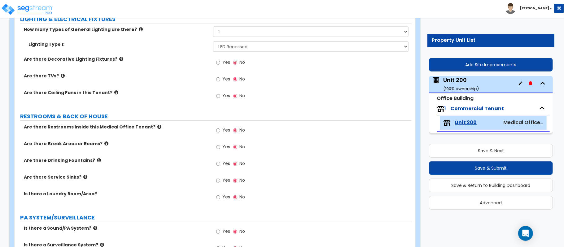
click at [220, 135] on label "Yes" at bounding box center [223, 131] width 14 height 11
click at [220, 134] on input "Yes" at bounding box center [218, 130] width 4 height 7
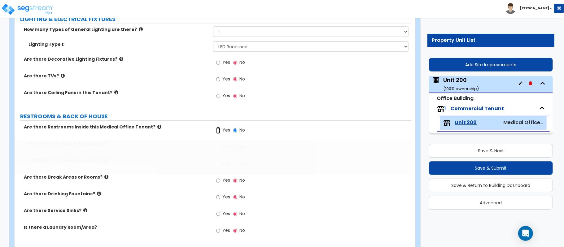
radio input "true"
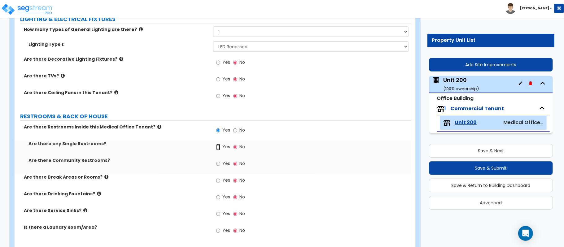
click at [219, 148] on input "Yes" at bounding box center [218, 147] width 4 height 7
radio input "true"
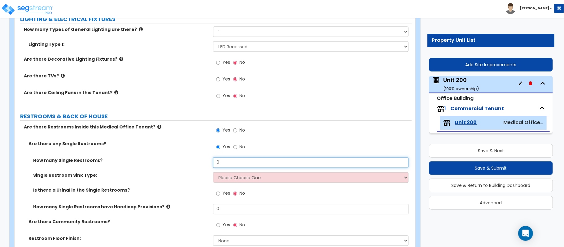
drag, startPoint x: 228, startPoint y: 163, endPoint x: 191, endPoint y: 170, distance: 37.7
click at [191, 170] on div "How many Single Restrooms? 0" at bounding box center [213, 164] width 397 height 15
type input "2"
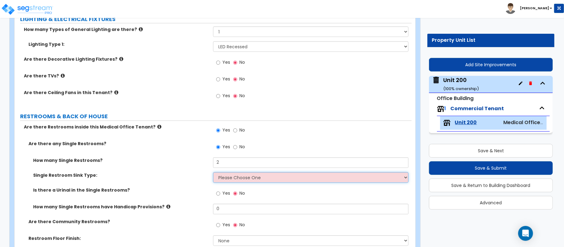
select select "1"
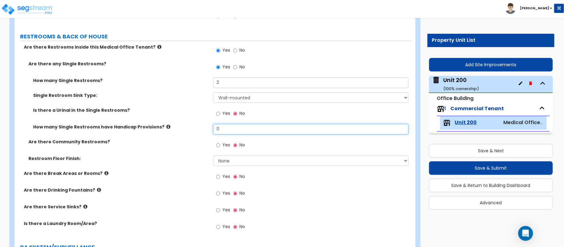
scroll to position [1176, 0]
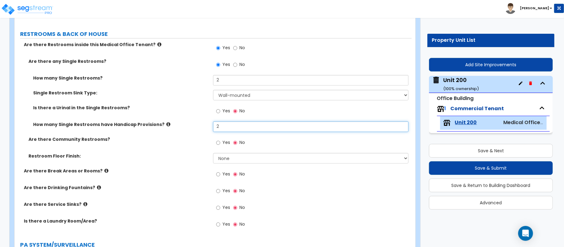
type input "2"
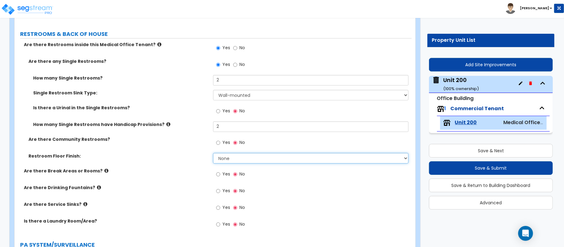
select select "1"
click at [219, 174] on input "Yes" at bounding box center [218, 174] width 4 height 7
radio input "true"
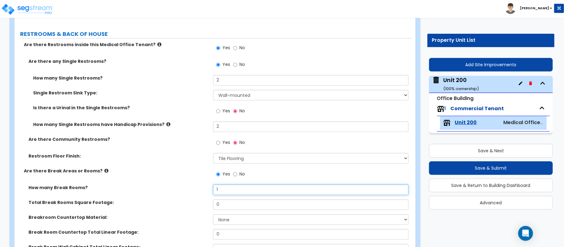
type input "1"
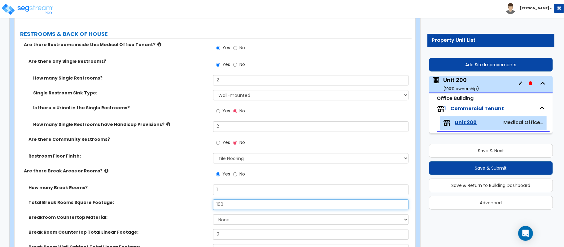
type input "100"
select select "2"
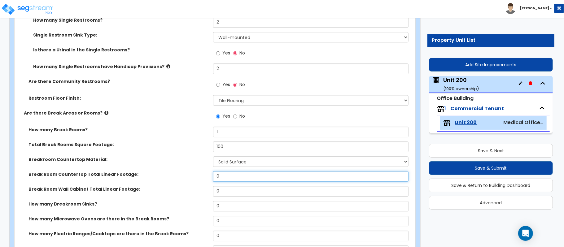
scroll to position [1259, 0]
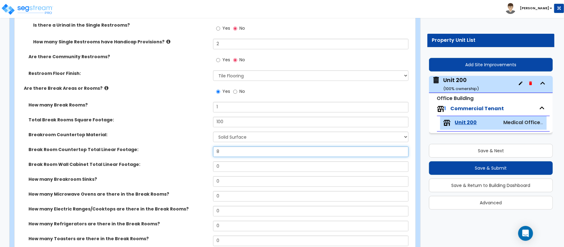
type input "8"
type input "16"
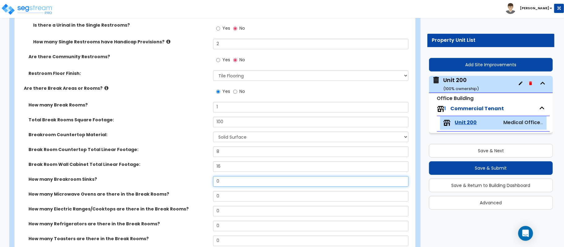
type input "1"
select select "1"
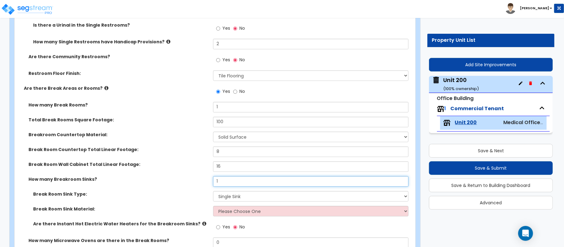
type input "1"
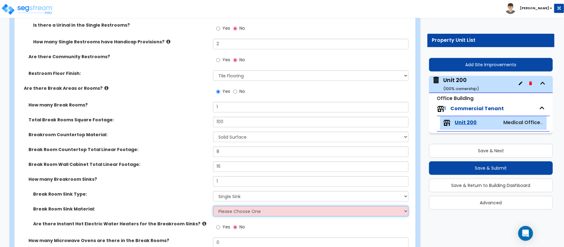
click at [244, 215] on select "Please Choose One Stainless Steel Porcelain Enamel Cast Iron" at bounding box center [310, 211] width 195 height 11
select select "1"
click at [213, 207] on select "Please Choose One Stainless Steel Porcelain Enamel Cast Iron" at bounding box center [310, 211] width 195 height 11
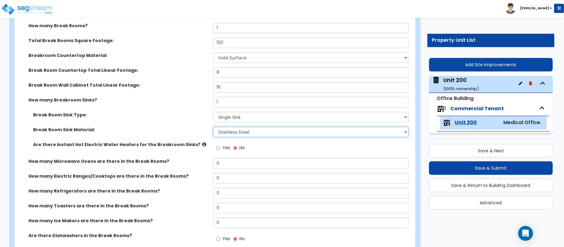
scroll to position [1341, 0]
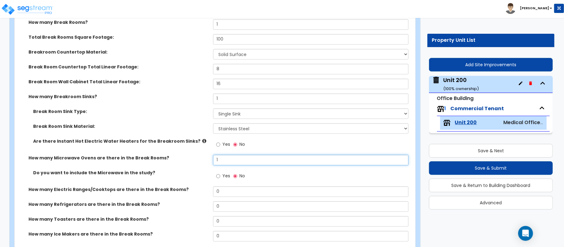
type input "1"
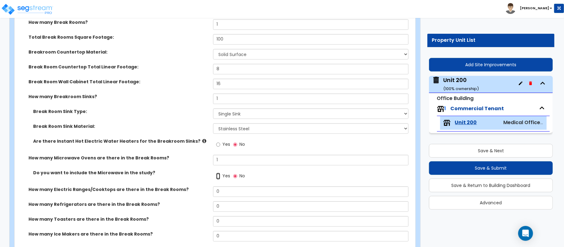
click at [220, 176] on input "Yes" at bounding box center [218, 176] width 4 height 7
radio input "true"
drag, startPoint x: 225, startPoint y: 209, endPoint x: 207, endPoint y: 207, distance: 18.6
click at [207, 207] on div "How many Refrigerators are there in the Break Rooms? 0" at bounding box center [213, 208] width 397 height 15
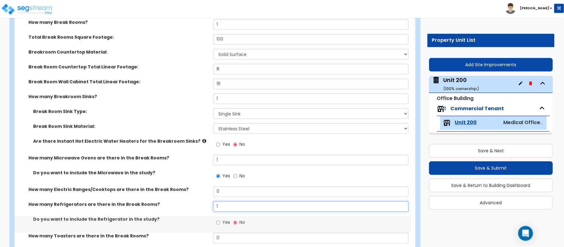
type input "1"
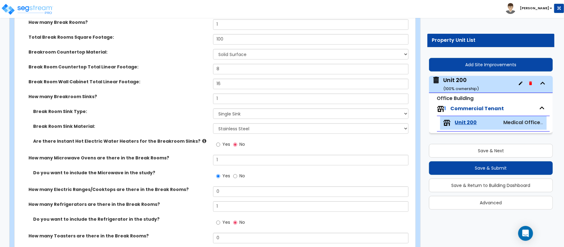
click at [221, 226] on label "Yes" at bounding box center [223, 223] width 14 height 11
click at [220, 226] on input "Yes" at bounding box center [218, 222] width 4 height 7
radio input "true"
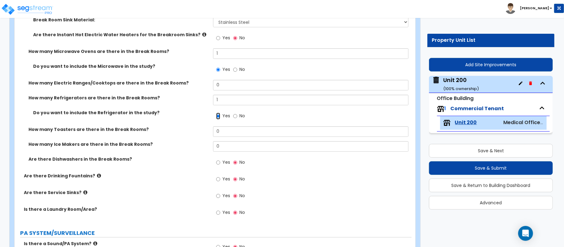
scroll to position [1465, 0]
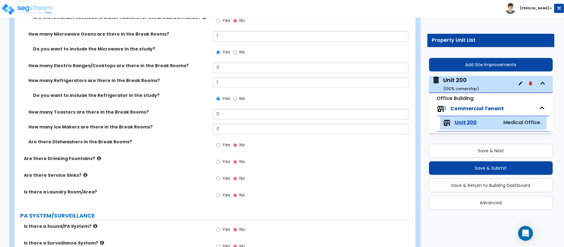
click at [222, 165] on label "Yes" at bounding box center [223, 162] width 14 height 11
click at [220, 165] on input "Yes" at bounding box center [218, 162] width 4 height 7
radio input "true"
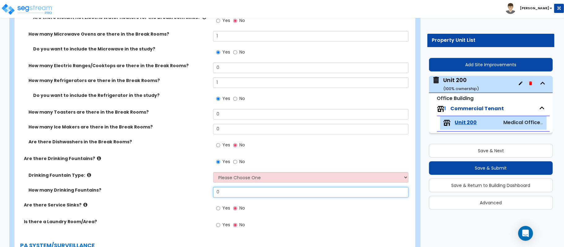
drag, startPoint x: 226, startPoint y: 194, endPoint x: 172, endPoint y: 194, distance: 53.3
click at [172, 194] on div "How many Drinking Fountains? 0" at bounding box center [213, 194] width 397 height 15
click at [228, 177] on select "Please Choose One Wall-mounted Floor-mounted" at bounding box center [310, 177] width 195 height 11
select select "1"
click at [213, 173] on select "Please Choose One Wall-mounted Floor-mounted" at bounding box center [310, 177] width 195 height 11
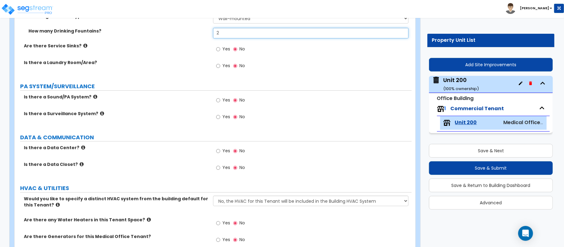
scroll to position [1630, 0]
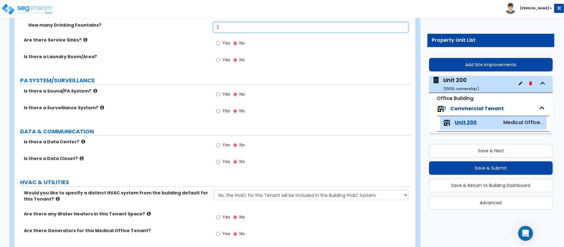
type input "2"
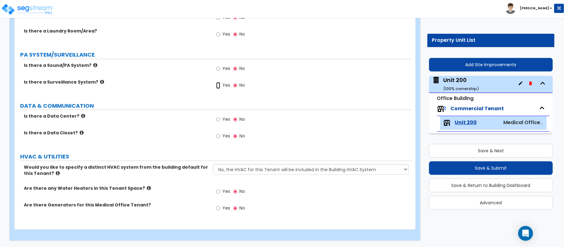
click at [220, 83] on input "Yes" at bounding box center [218, 85] width 4 height 7
radio input "true"
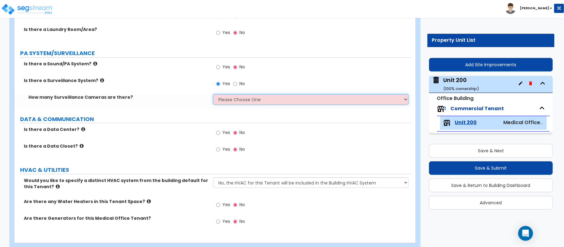
click at [225, 101] on select "Please Choose One Barely Noticed Any Noticed a Couple Frequently Seen Enter a Q…" at bounding box center [310, 99] width 195 height 11
select select "2"
click at [213, 95] on select "Please Choose One Barely Noticed Any Noticed a Couple Frequently Seen Enter a Q…" at bounding box center [310, 99] width 195 height 11
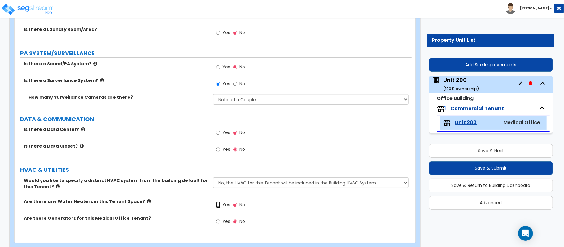
click at [217, 207] on input "Yes" at bounding box center [218, 205] width 4 height 7
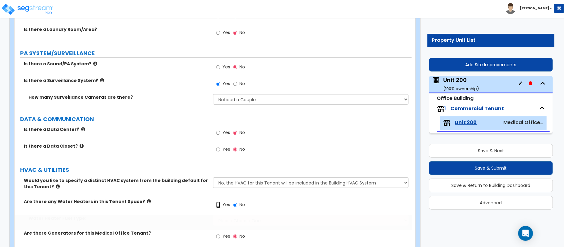
radio input "true"
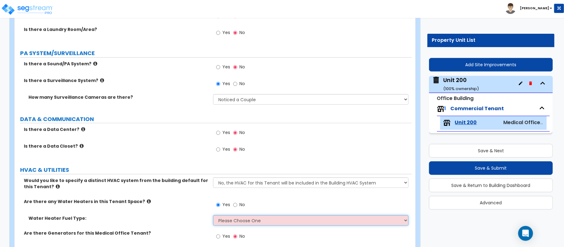
click at [227, 222] on select "Please Choose One Gas Electric" at bounding box center [310, 220] width 195 height 11
select select "1"
click at [213, 216] on select "Please Choose One Gas Electric" at bounding box center [310, 220] width 195 height 11
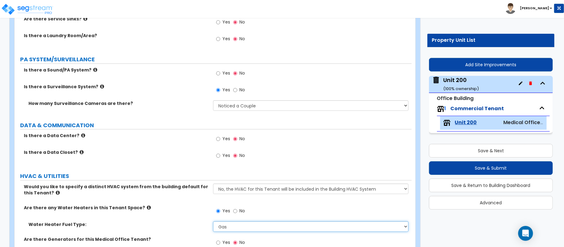
scroll to position [1687, 0]
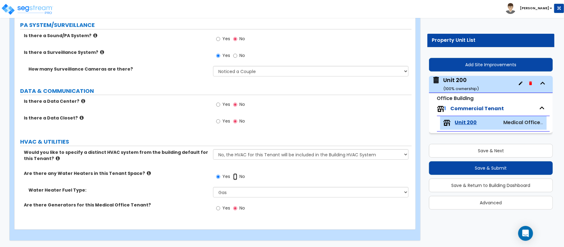
click at [236, 179] on input "No" at bounding box center [235, 176] width 4 height 7
radio input "false"
radio input "true"
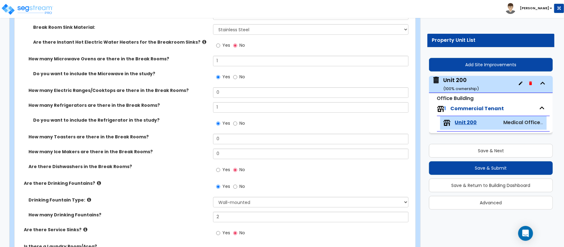
scroll to position [1672, 0]
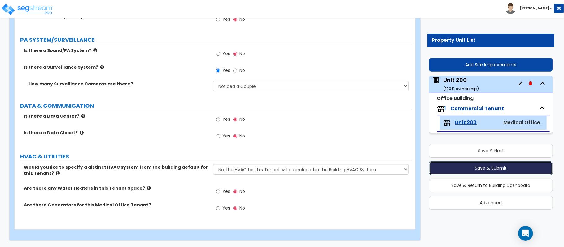
click at [521, 165] on button "Save & Submit" at bounding box center [491, 168] width 124 height 14
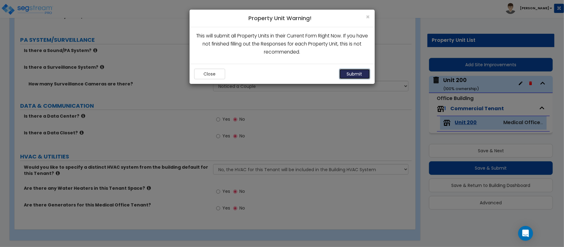
click at [358, 74] on button "Submit" at bounding box center [354, 74] width 31 height 11
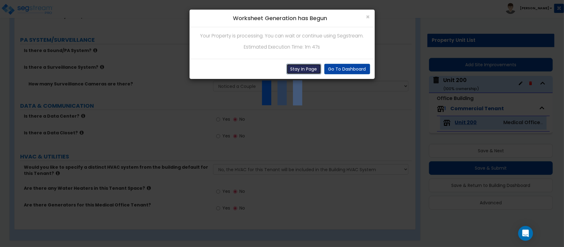
click at [305, 70] on button "Stay In Page" at bounding box center [303, 69] width 35 height 11
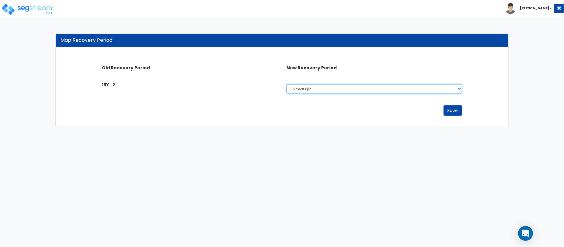
click at [300, 89] on select "Select 5 Years 7 Year 15 Year 15 Year QIP 39 Year" at bounding box center [373, 88] width 175 height 9
select select "15Y_1"
click at [286, 84] on select "Select 5 Years 7 Year 15 Year 15 Year QIP 39 Year" at bounding box center [373, 88] width 175 height 9
click at [460, 111] on button "Save" at bounding box center [452, 110] width 19 height 11
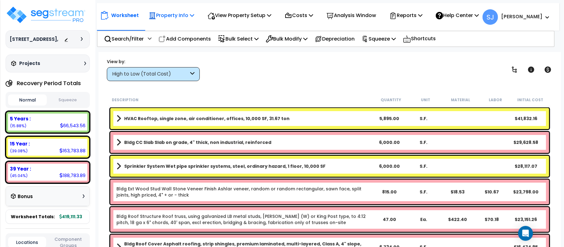
click at [186, 16] on p "Property Info" at bounding box center [172, 15] width 46 height 8
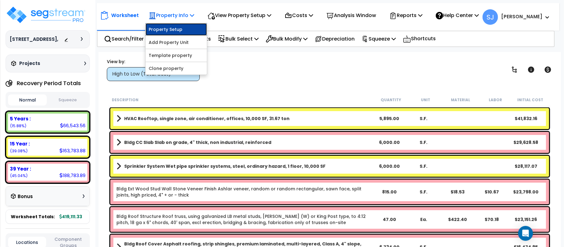
click at [182, 31] on link "Property Setup" at bounding box center [176, 29] width 61 height 12
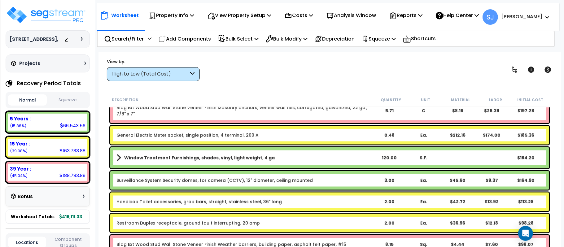
scroll to position [2412, 0]
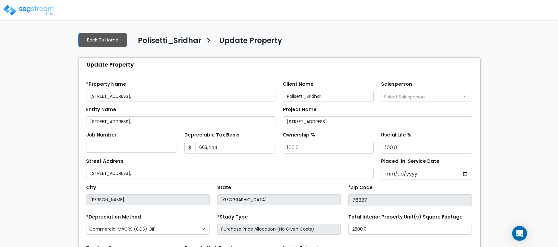
select select "2020"
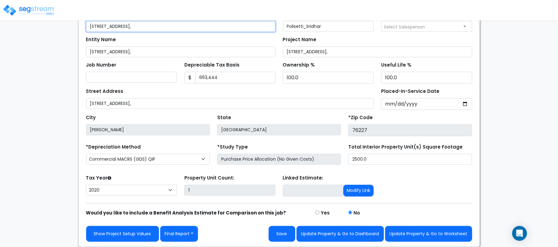
scroll to position [71, 0]
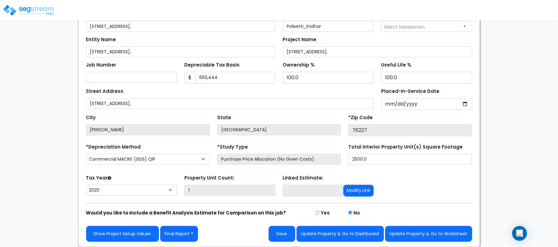
drag, startPoint x: 150, startPoint y: 225, endPoint x: 175, endPoint y: 188, distance: 44.8
click at [150, 224] on div "Show Project Setup Values Final Report Report Custom Fields Report Images Repor…" at bounding box center [278, 229] width 393 height 25
click at [123, 228] on link "Show Project Setup Values" at bounding box center [122, 234] width 73 height 16
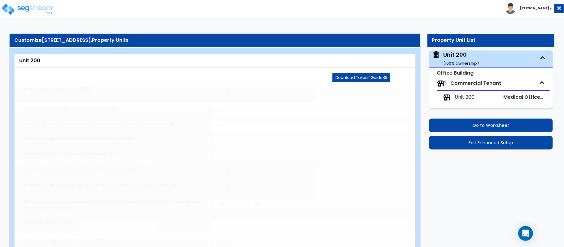
type input "10"
type input "180"
type input "1"
type input "6000"
select select "7"
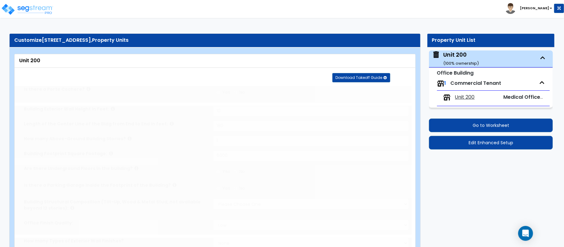
select select "1"
select select "2"
select select "7"
type input "80"
select select "3"
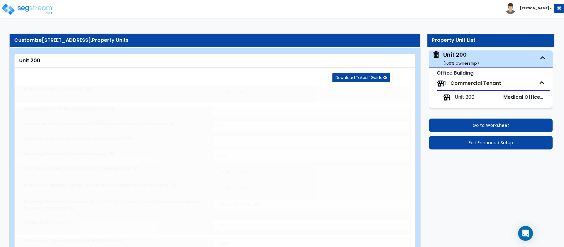
select select "1"
radio input "true"
type input "2"
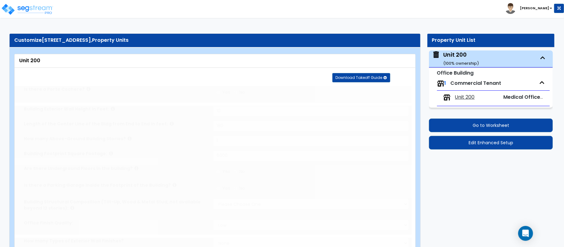
radio input "true"
select select "2"
select select "1"
select select "2"
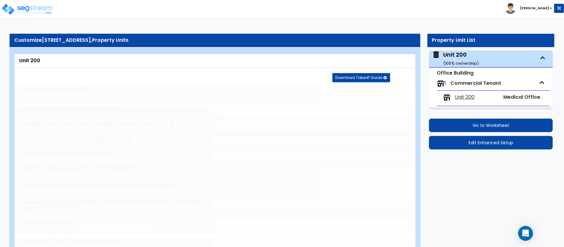
type input "8"
radio input "true"
type input "1"
select select "1"
radio input "true"
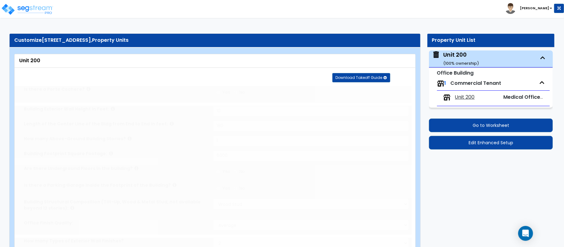
radio input "true"
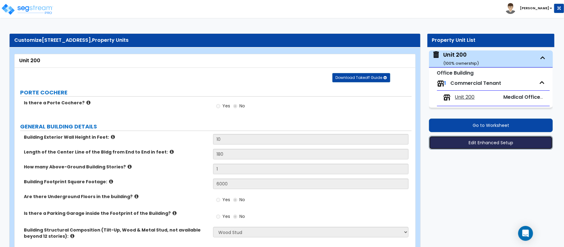
click at [476, 144] on button "Edit Enhanced Setup" at bounding box center [491, 143] width 124 height 14
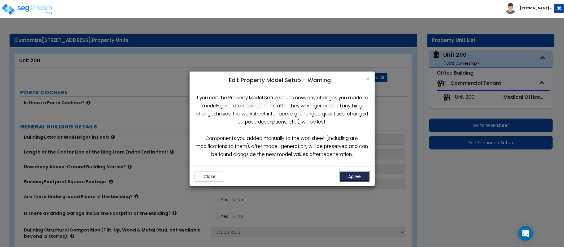
click at [362, 178] on button "Agree" at bounding box center [354, 176] width 31 height 11
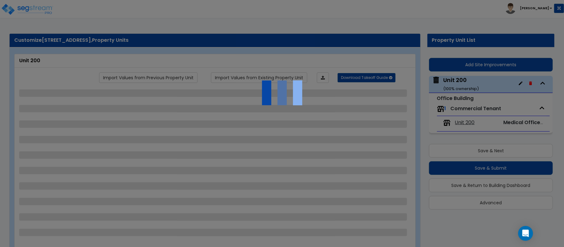
select select "7"
select select "1"
select select "2"
select select "7"
select select "3"
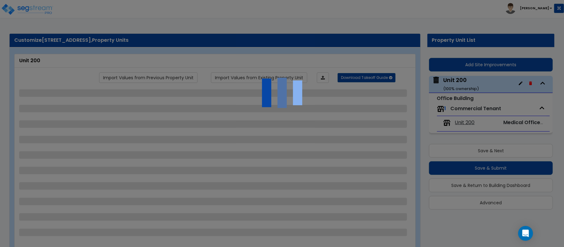
select select "1"
select select "2"
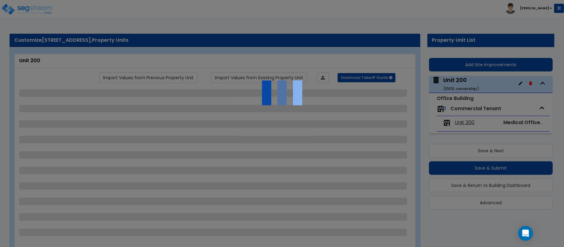
select select "1"
select select "2"
select select "1"
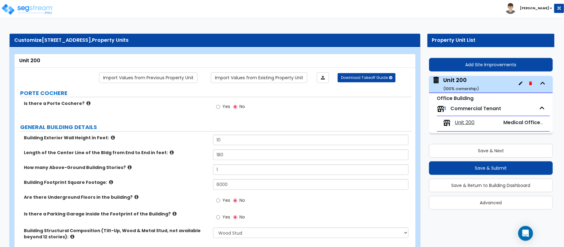
click at [468, 124] on span "Unit 200" at bounding box center [465, 122] width 20 height 7
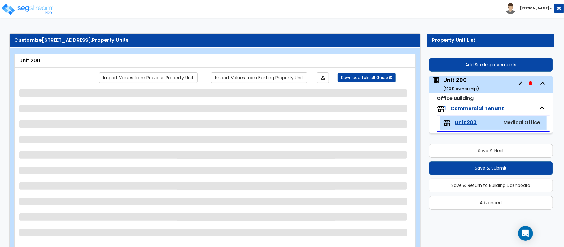
select select "2"
select select "1"
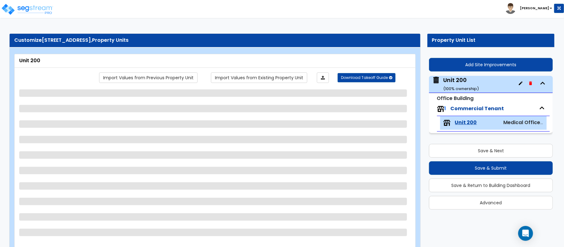
select select "1"
select select "2"
select select "1"
select select "2"
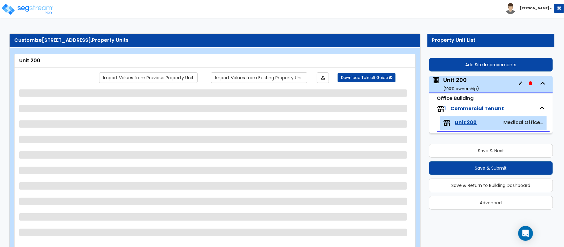
select select "1"
select select "2"
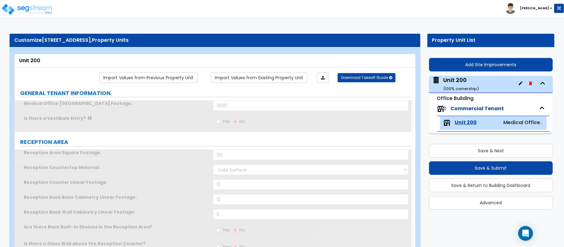
radio input "true"
type input "1"
type input "100"
select select "2"
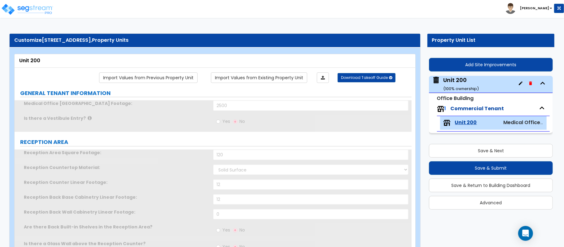
type input "8"
type input "16"
type input "1"
select select "1"
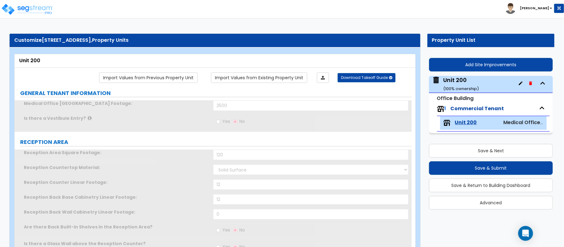
type input "1"
radio input "true"
type input "1"
radio input "true"
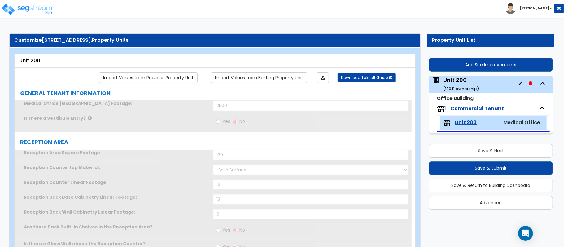
select select "1"
type input "2"
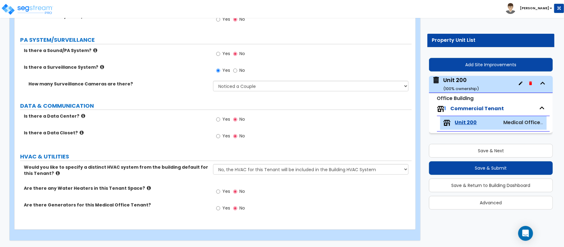
scroll to position [1672, 0]
click at [236, 71] on input "No" at bounding box center [235, 70] width 4 height 7
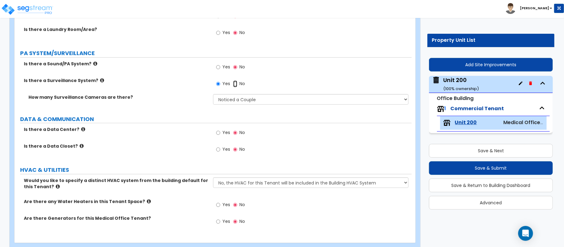
radio input "false"
radio input "true"
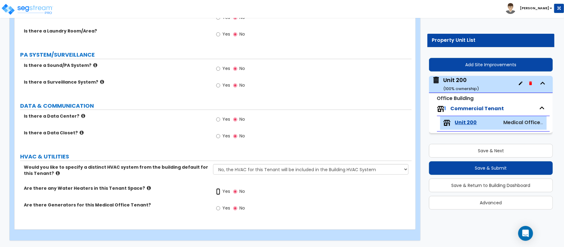
click at [218, 189] on input "Yes" at bounding box center [218, 191] width 4 height 7
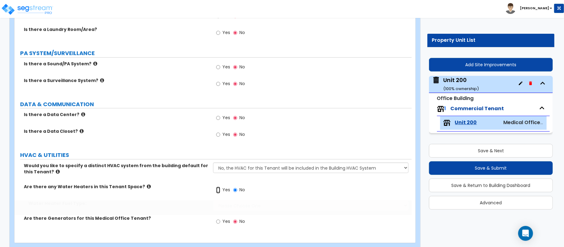
radio input "true"
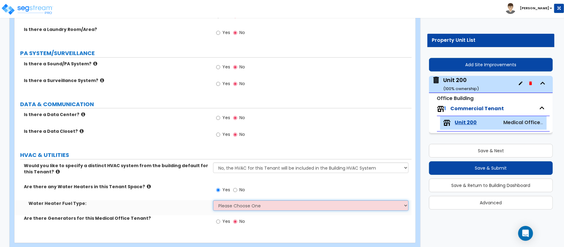
click at [225, 206] on select "Please Choose One Gas Electric" at bounding box center [310, 205] width 195 height 11
select select "1"
click at [213, 202] on select "Please Choose One Gas Electric" at bounding box center [310, 205] width 195 height 11
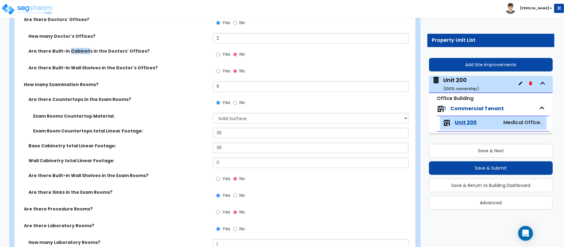
scroll to position [286, 0]
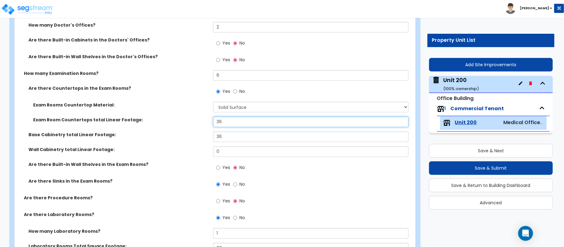
click at [237, 124] on input "36" at bounding box center [310, 122] width 195 height 11
type input "30"
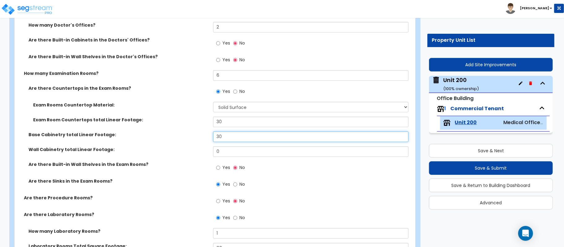
type input "30"
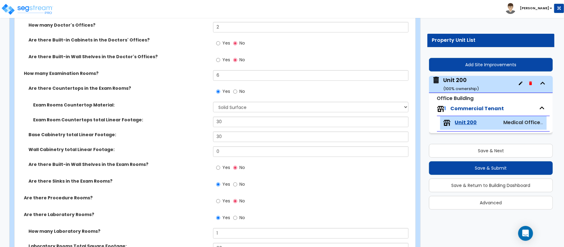
click at [194, 147] on label "Wall Cabinetry total Linear Footage:" at bounding box center [118, 149] width 180 height 6
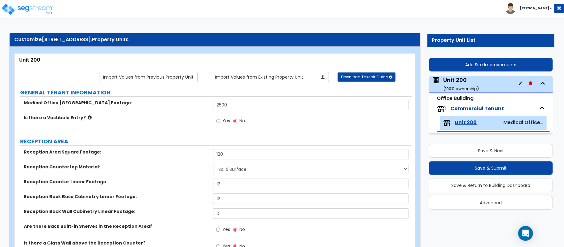
scroll to position [0, 0]
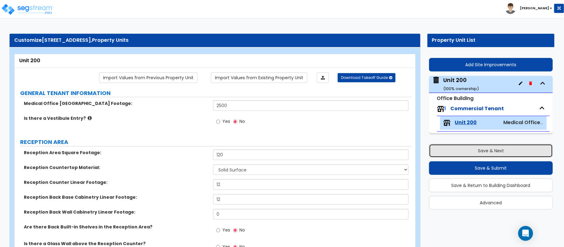
click at [486, 149] on button "Save & Next" at bounding box center [491, 151] width 124 height 14
select select "7"
select select "1"
select select "2"
select select "7"
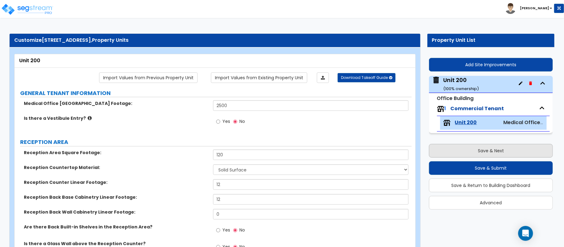
select select "3"
select select "1"
select select "2"
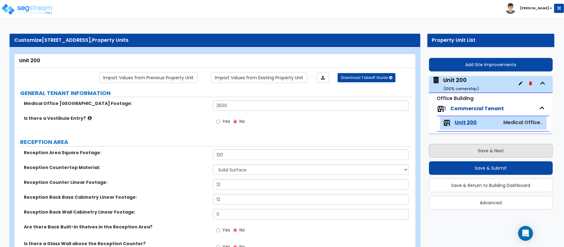
select select "2"
select select "1"
select select "2"
select select "1"
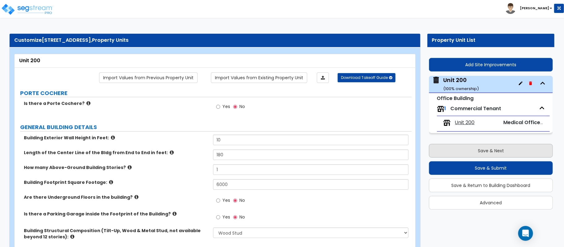
scroll to position [858, 0]
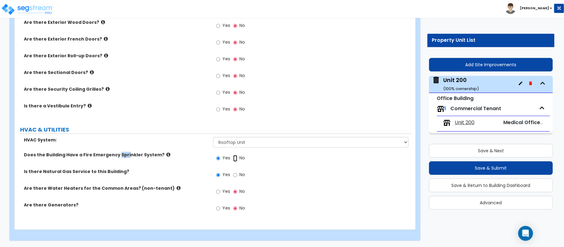
click at [234, 157] on input "No" at bounding box center [235, 158] width 4 height 7
radio input "false"
radio input "true"
click at [184, 166] on div "Does the Building Have a Fire Emergency Sprinkler System? Yes No" at bounding box center [213, 160] width 397 height 17
click at [217, 191] on input "Yes" at bounding box center [218, 191] width 4 height 7
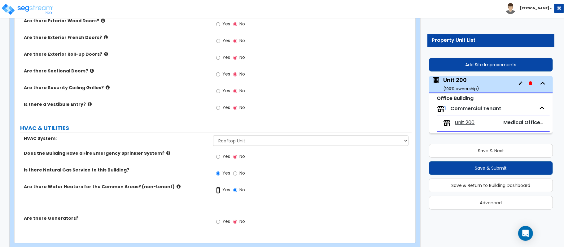
radio input "true"
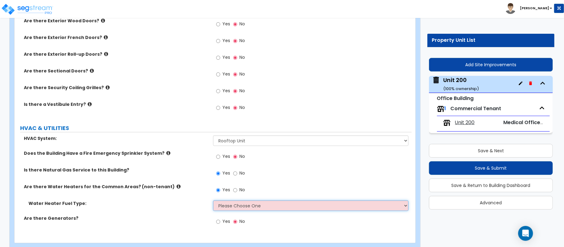
click at [237, 209] on select "Please Choose One Gas Electric" at bounding box center [310, 205] width 195 height 11
select select "1"
click at [213, 202] on select "Please Choose One Gas Electric" at bounding box center [310, 205] width 195 height 11
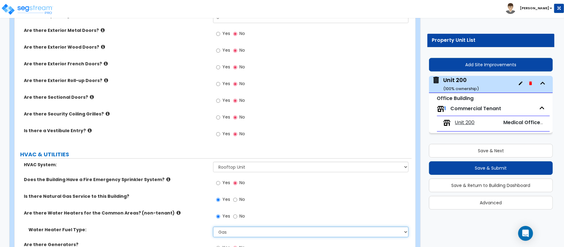
scroll to position [816, 0]
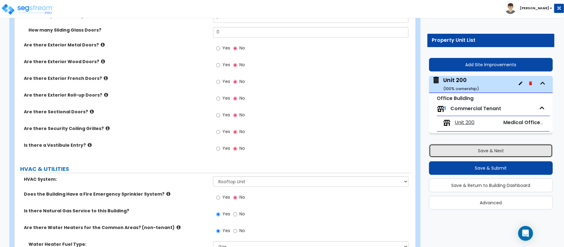
click at [512, 151] on button "Save & Next" at bounding box center [491, 151] width 124 height 14
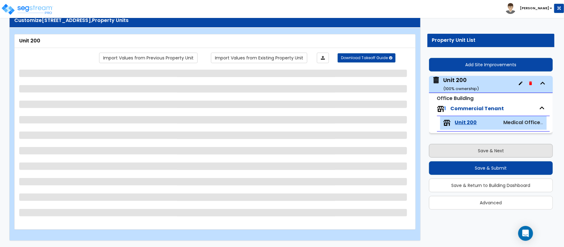
scroll to position [20, 0]
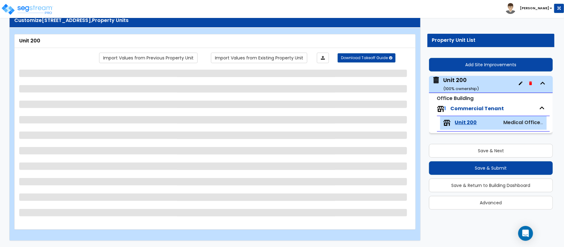
select select "2"
select select "1"
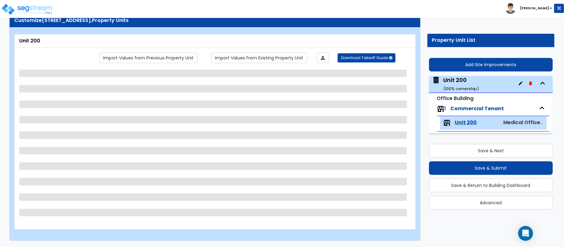
select select "1"
select select "2"
select select "1"
select select "2"
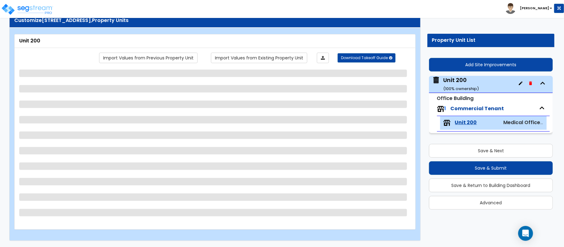
select select "1"
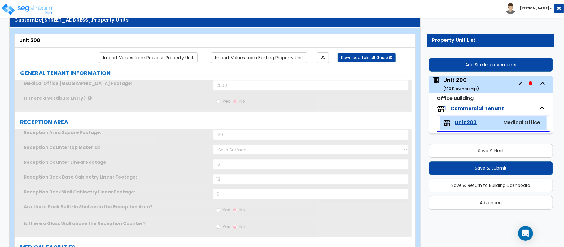
radio input "true"
type input "1"
type input "100"
select select "2"
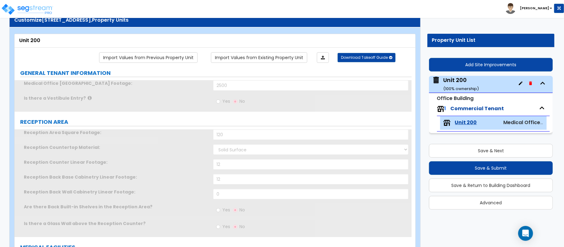
type input "8"
type input "16"
type input "1"
select select "1"
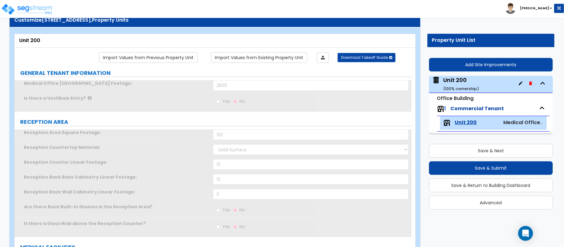
type input "1"
radio input "true"
type input "1"
radio input "true"
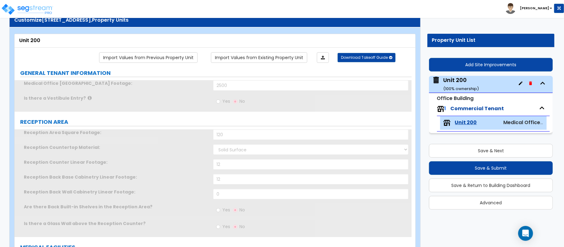
select select "1"
type input "2"
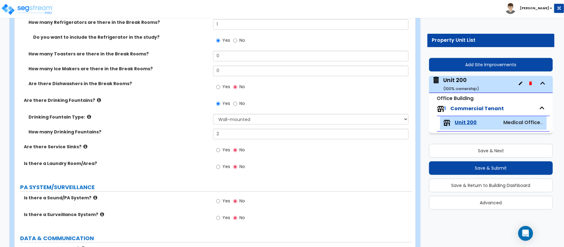
scroll to position [1672, 0]
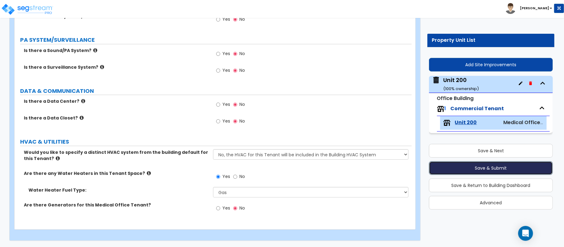
click at [506, 169] on button "Save & Submit" at bounding box center [491, 168] width 124 height 14
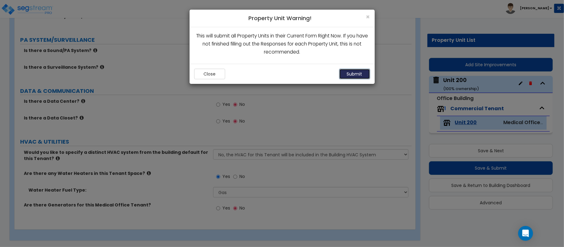
click at [349, 73] on button "Submit" at bounding box center [354, 74] width 31 height 11
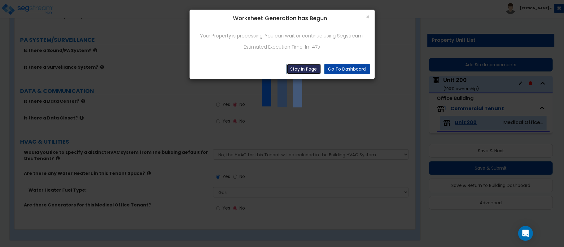
click at [302, 72] on button "Stay In Page" at bounding box center [303, 69] width 35 height 11
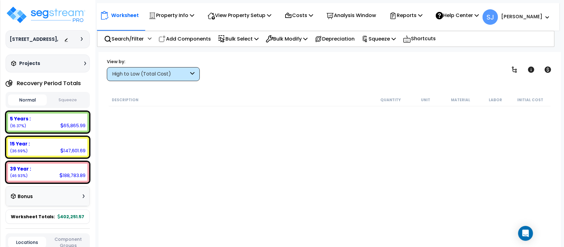
scroll to position [594, 0]
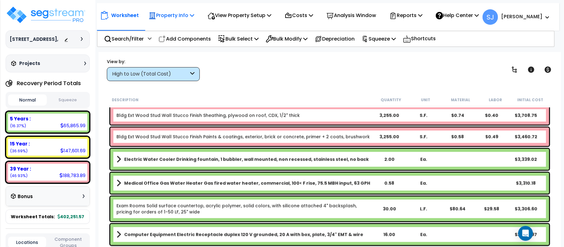
click at [184, 15] on p "Property Info" at bounding box center [172, 15] width 46 height 8
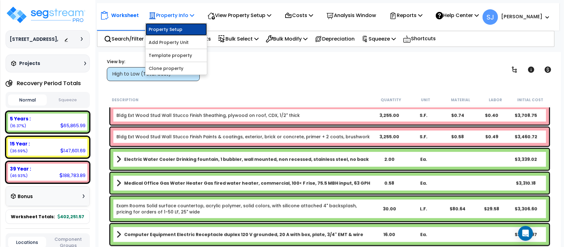
click at [183, 28] on link "Property Setup" at bounding box center [176, 29] width 61 height 12
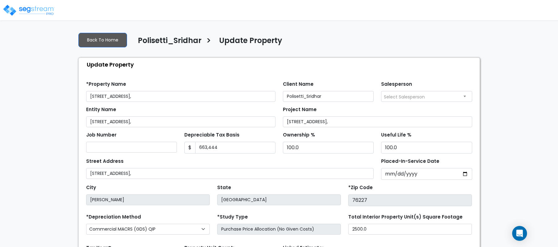
select select "2020"
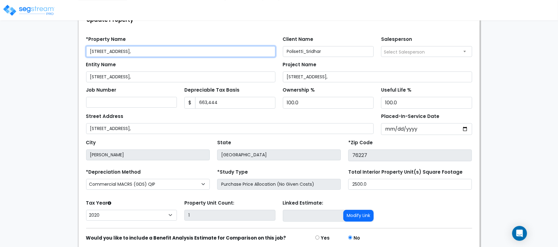
scroll to position [71, 0]
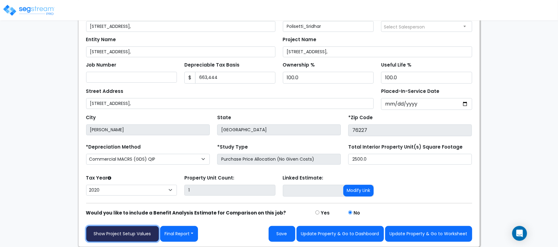
click at [119, 236] on link "Show Project Setup Values" at bounding box center [122, 234] width 73 height 16
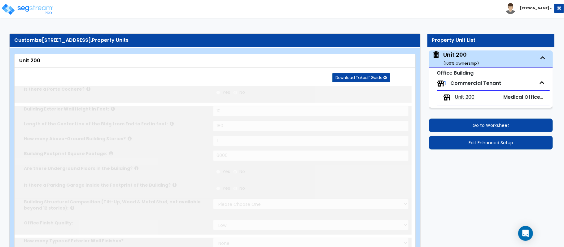
type input "10"
type input "180"
type input "1"
type input "6000"
select select "7"
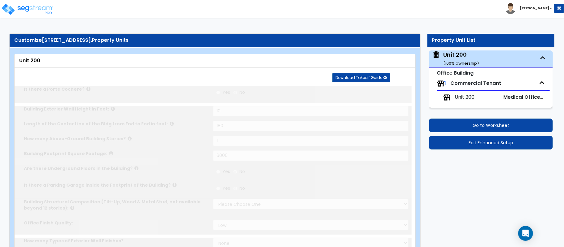
select select "1"
select select "2"
select select "7"
type input "80"
select select "3"
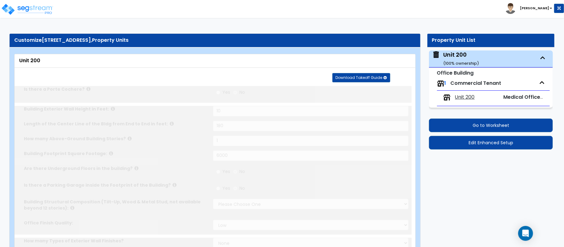
select select "1"
radio input "true"
type input "2"
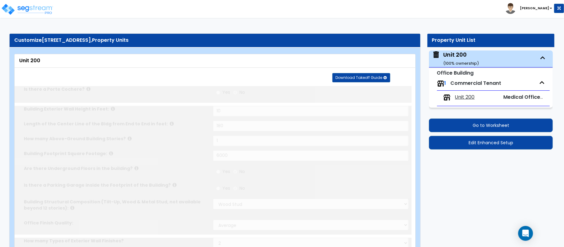
radio input "true"
select select "2"
select select "1"
select select "2"
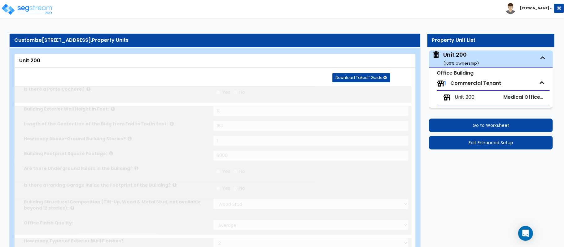
type input "8"
radio input "true"
type input "1"
select select "1"
radio input "true"
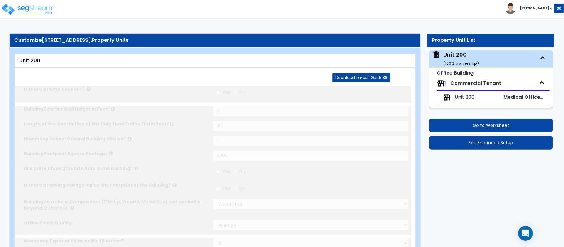
radio input "true"
select select "1"
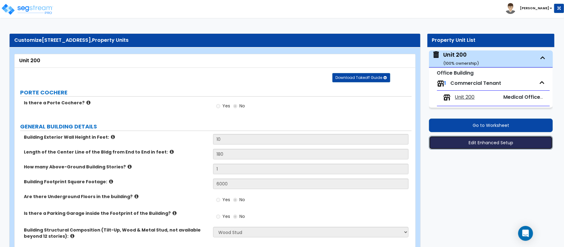
click at [488, 141] on button "Edit Enhanced Setup" at bounding box center [491, 143] width 124 height 14
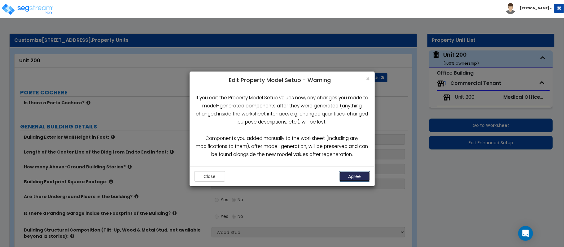
click at [352, 175] on button "Agree" at bounding box center [354, 176] width 31 height 11
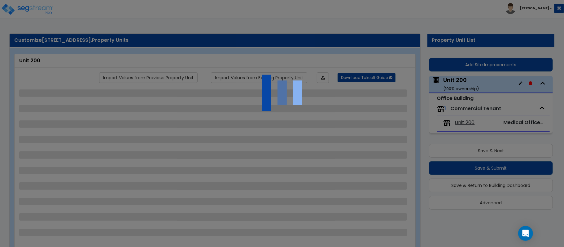
select select "7"
select select "1"
select select "2"
select select "7"
select select "3"
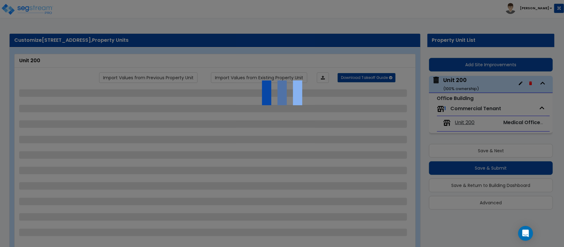
select select "1"
select select "2"
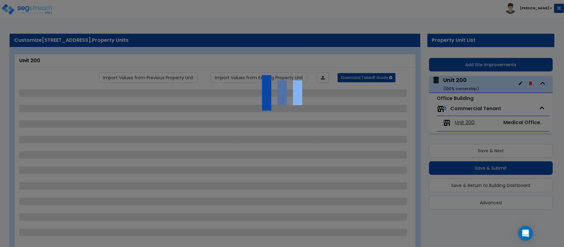
select select "1"
select select "2"
select select "1"
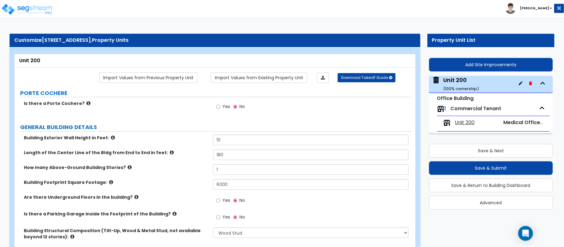
scroll to position [872, 0]
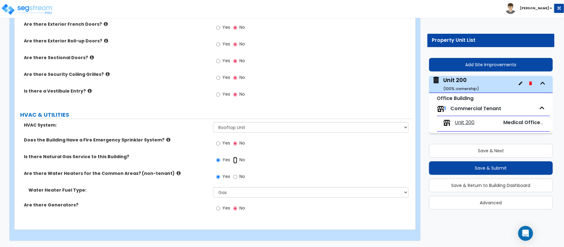
click at [236, 160] on input "No" at bounding box center [235, 160] width 4 height 7
radio input "false"
radio input "true"
click at [235, 178] on input "No" at bounding box center [235, 176] width 4 height 7
radio input "false"
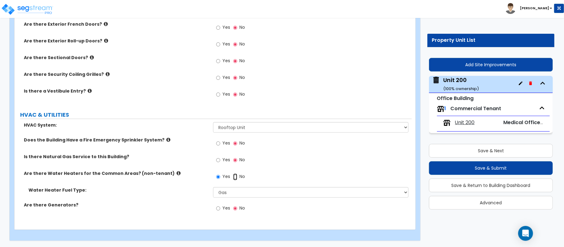
radio input "true"
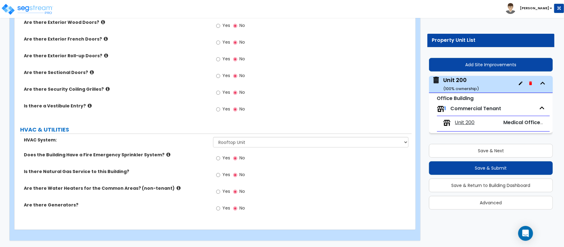
click at [311, 183] on div "Yes No" at bounding box center [312, 176] width 198 height 17
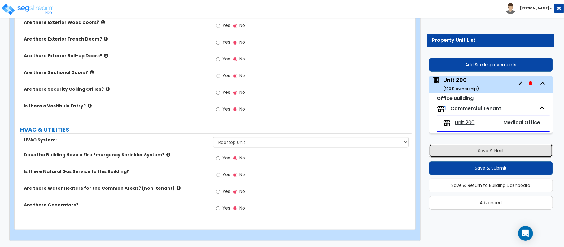
click at [480, 151] on button "Save & Next" at bounding box center [491, 151] width 124 height 14
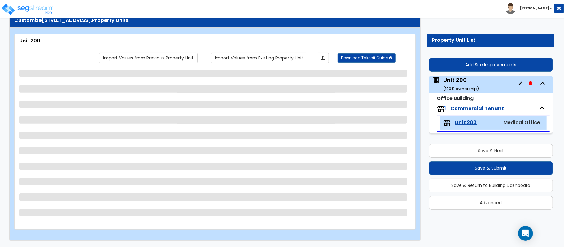
scroll to position [20, 0]
select select "2"
select select "1"
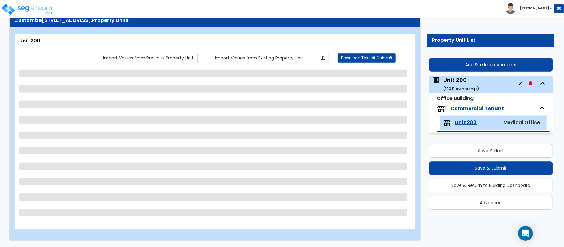
select select "1"
select select "2"
select select "1"
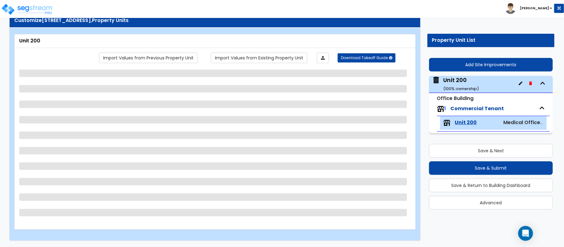
select select "2"
select select "1"
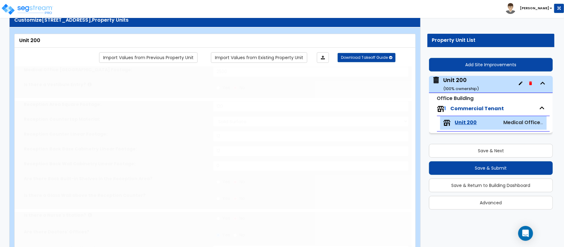
radio input "true"
type input "1"
type input "100"
select select "2"
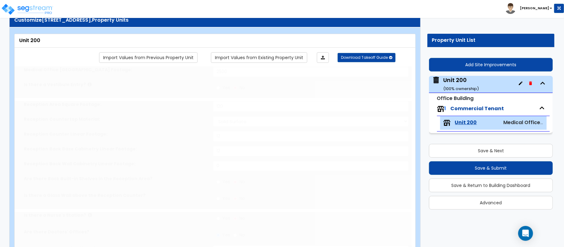
type input "8"
type input "16"
type input "1"
select select "1"
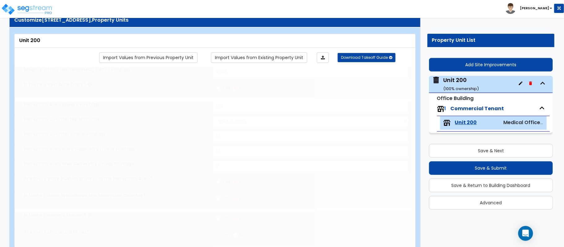
type input "1"
radio input "true"
type input "1"
radio input "true"
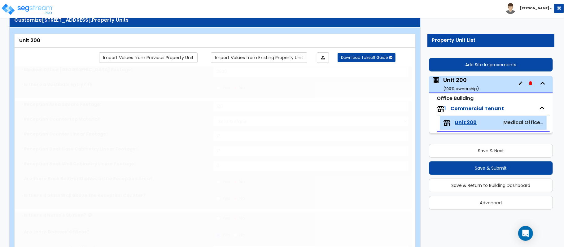
select select "1"
type input "2"
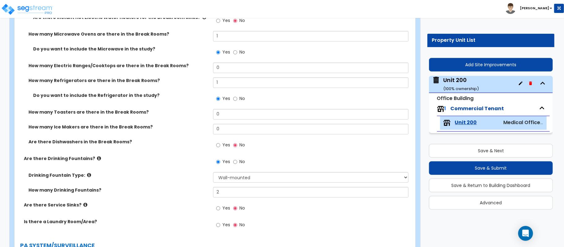
scroll to position [1672, 0]
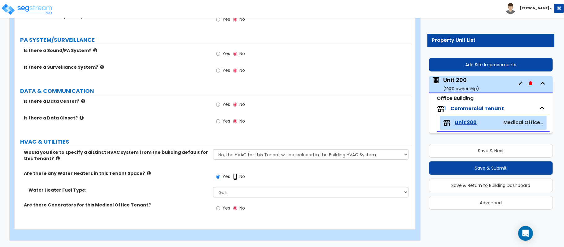
click at [237, 176] on input "No" at bounding box center [235, 176] width 4 height 7
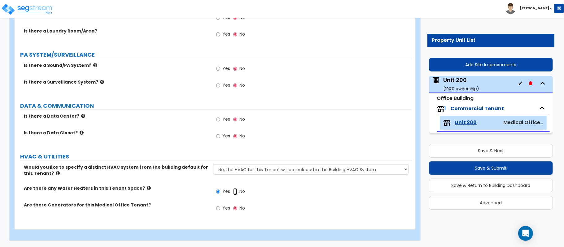
radio input "false"
radio input "true"
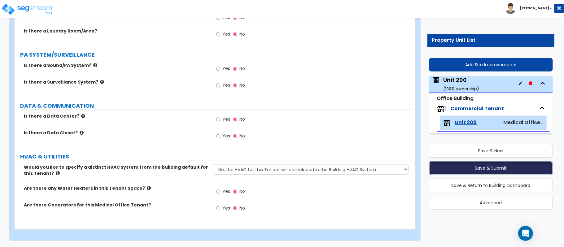
click at [499, 171] on button "Save & Submit" at bounding box center [491, 168] width 124 height 14
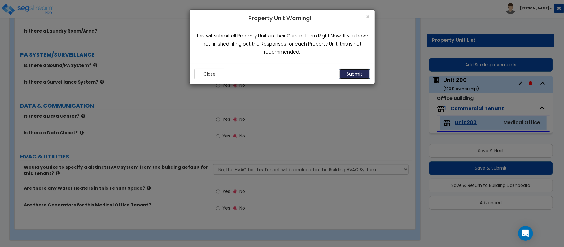
click at [355, 71] on button "Submit" at bounding box center [354, 74] width 31 height 11
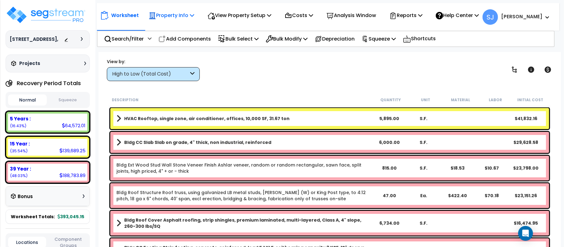
click at [163, 20] on div "Property Info" at bounding box center [172, 15] width 46 height 15
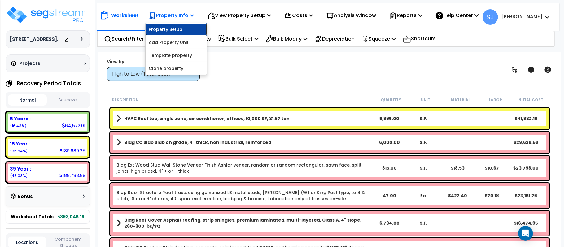
click at [188, 27] on link "Property Setup" at bounding box center [176, 29] width 61 height 12
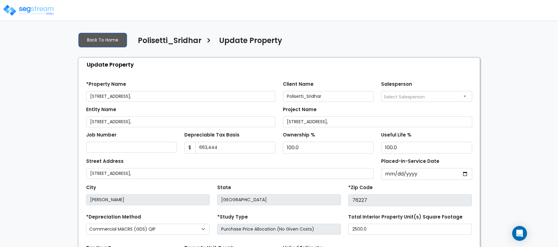
select select "2020"
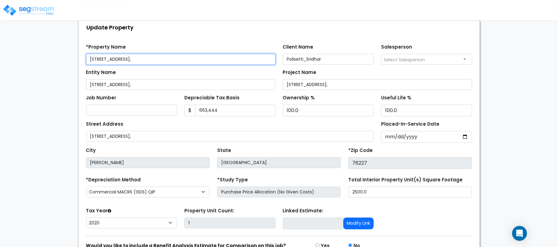
scroll to position [71, 0]
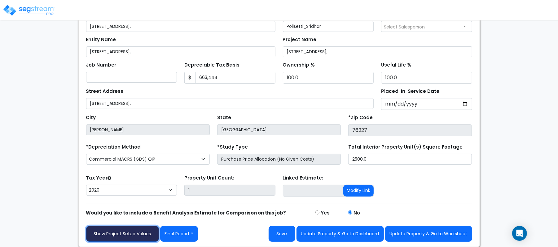
click at [140, 235] on link "Show Project Setup Values" at bounding box center [122, 234] width 73 height 16
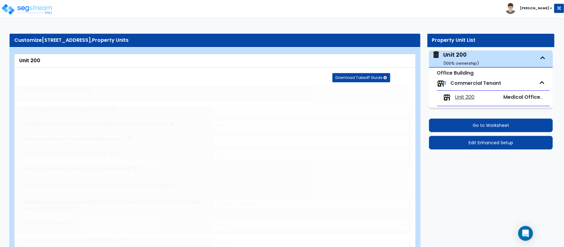
type input "10"
type input "180"
type input "1"
type input "6000"
select select "7"
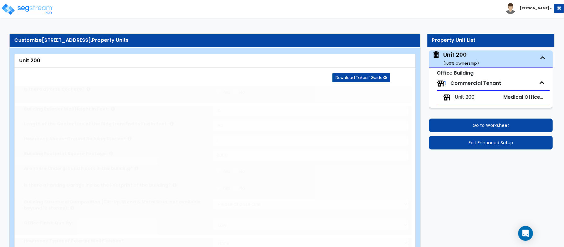
select select "1"
select select "2"
select select "7"
type input "80"
select select "3"
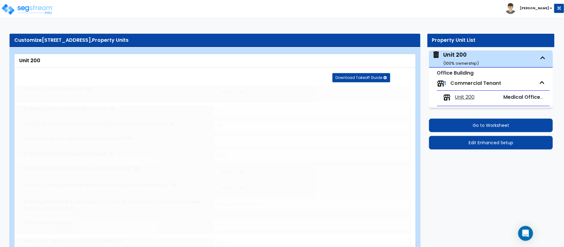
select select "1"
radio input "true"
type input "2"
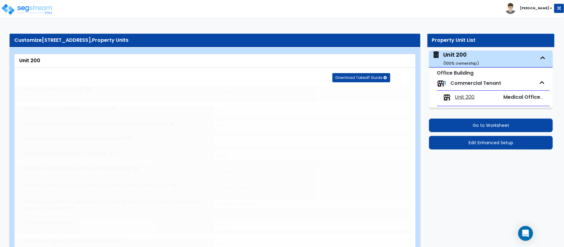
radio input "true"
select select "2"
select select "1"
select select "2"
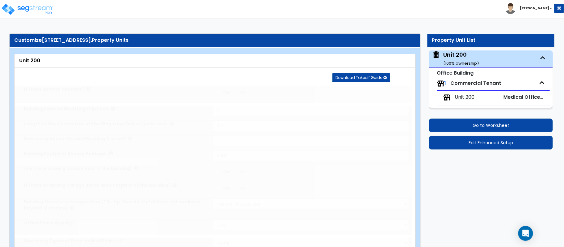
type input "8"
radio input "true"
type input "1"
select select "1"
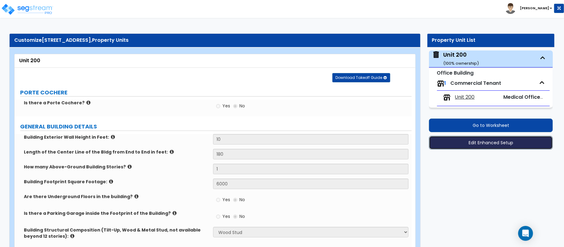
click at [497, 149] on button "Edit Enhanced Setup" at bounding box center [491, 143] width 124 height 14
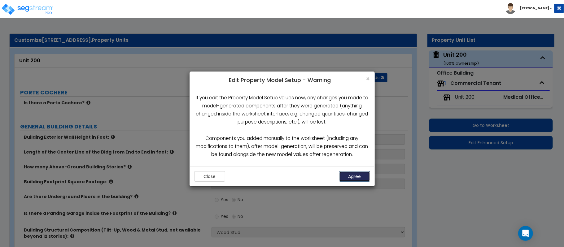
click at [356, 178] on button "Agree" at bounding box center [354, 176] width 31 height 11
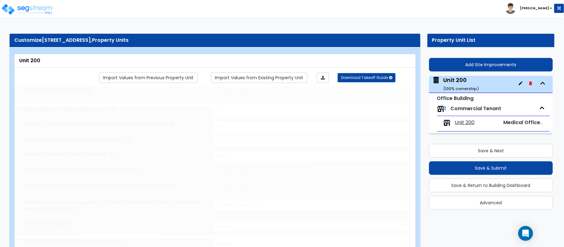
type input "10"
type input "180"
type input "1"
type input "6000"
select select "7"
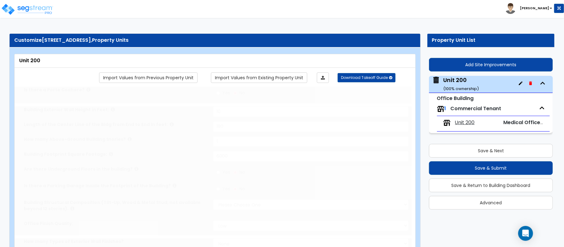
select select "1"
select select "2"
select select "7"
type input "80"
select select "3"
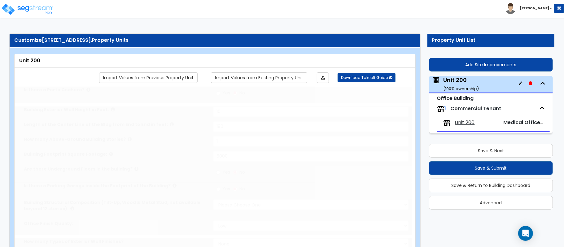
select select "1"
radio input "true"
type input "2"
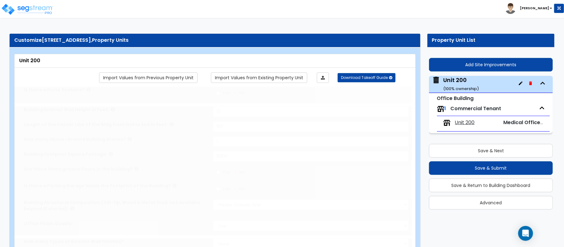
radio input "true"
select select "2"
select select "1"
select select "2"
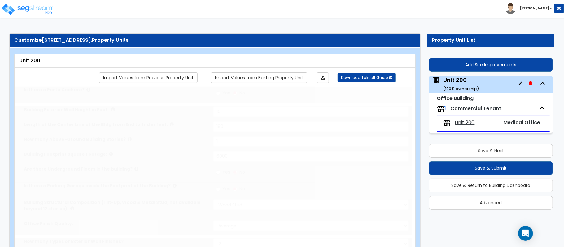
type input "8"
radio input "true"
type input "1"
select select "1"
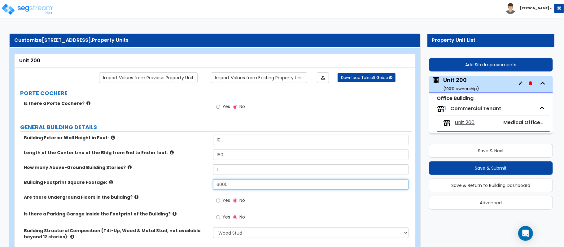
drag, startPoint x: 241, startPoint y: 186, endPoint x: 115, endPoint y: 183, distance: 126.0
click at [115, 183] on div "Building Footprint Square Footage: 6000" at bounding box center [213, 186] width 397 height 15
type input "2,500"
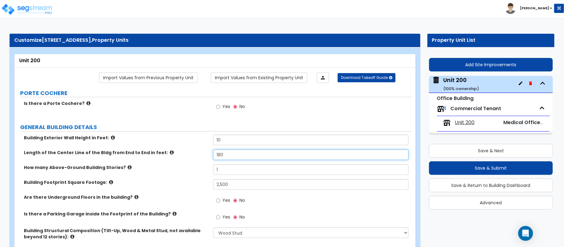
drag, startPoint x: 242, startPoint y: 155, endPoint x: 157, endPoint y: 153, distance: 85.5
click at [157, 153] on div "Length of the Center Line of the Bldg from End to End in feet: 180" at bounding box center [213, 157] width 397 height 15
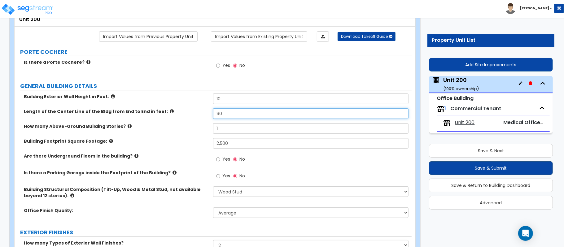
type input "90"
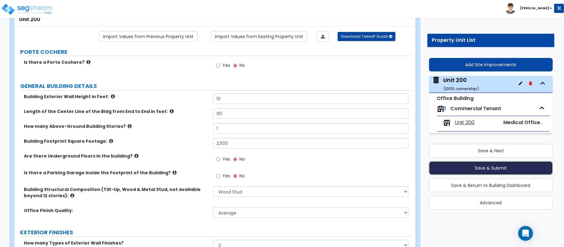
click at [481, 169] on button "Save & Submit" at bounding box center [491, 168] width 124 height 14
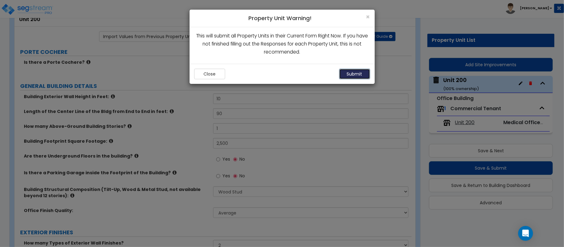
click at [355, 72] on button "Submit" at bounding box center [354, 74] width 31 height 11
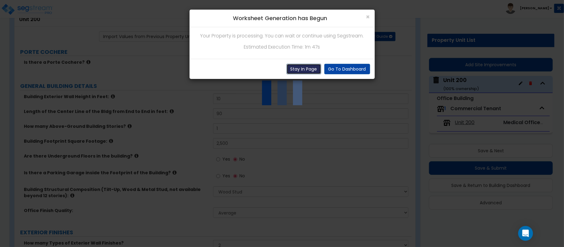
click at [305, 72] on button "Stay In Page" at bounding box center [303, 69] width 35 height 11
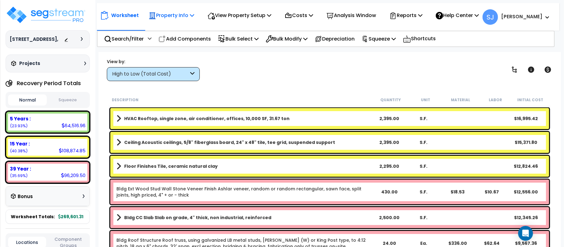
click at [170, 15] on p "Property Info" at bounding box center [172, 15] width 46 height 8
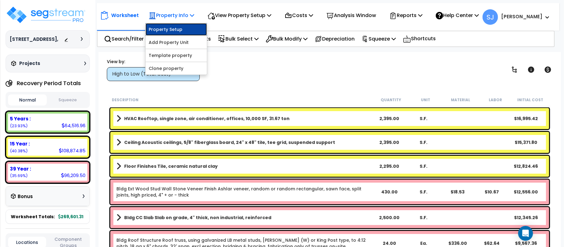
click at [170, 25] on link "Property Setup" at bounding box center [176, 29] width 61 height 12
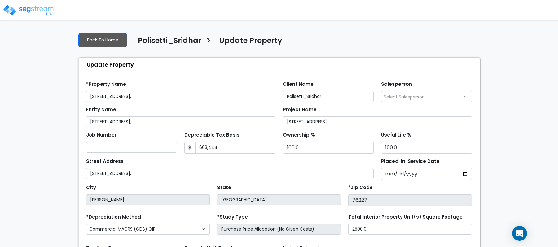
select select "2020"
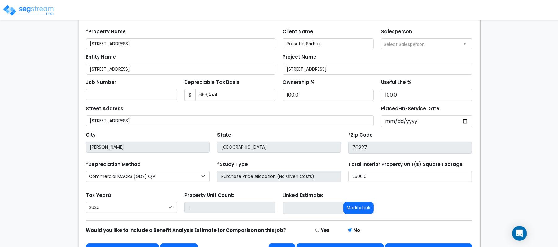
scroll to position [71, 0]
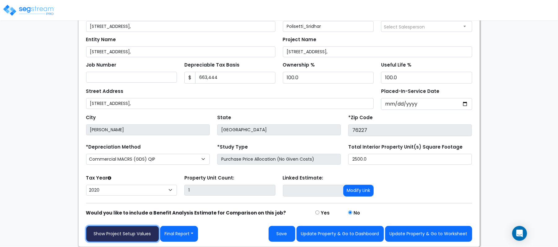
click at [113, 237] on link "Show Project Setup Values" at bounding box center [122, 234] width 73 height 16
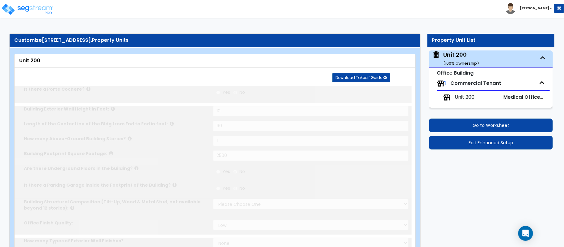
type input "10"
type input "90"
type input "1"
type input "2500"
select select "7"
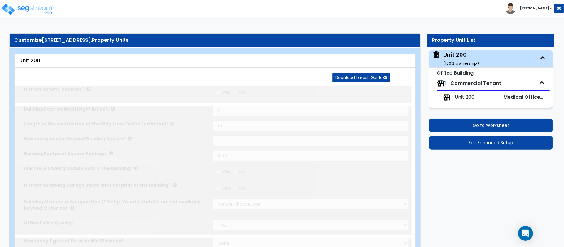
select select "1"
select select "2"
select select "7"
type input "80"
select select "3"
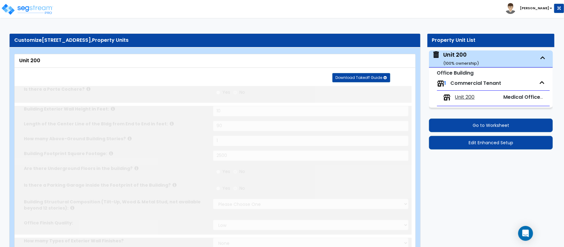
select select "1"
radio input "true"
type input "2"
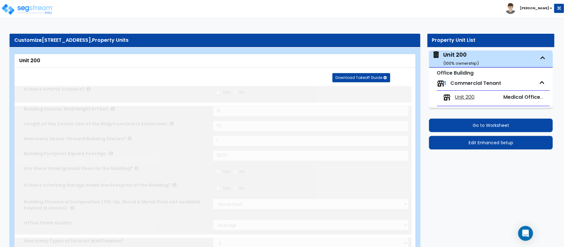
radio input "true"
select select "2"
select select "1"
select select "2"
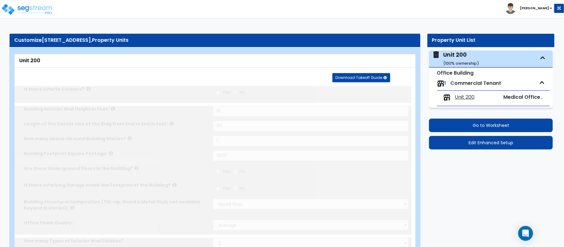
type input "8"
radio input "true"
type input "1"
select select "1"
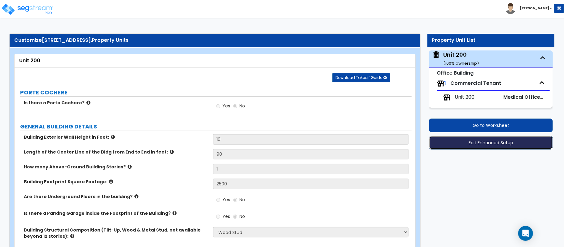
click at [461, 138] on button "Edit Enhanced Setup" at bounding box center [491, 143] width 124 height 14
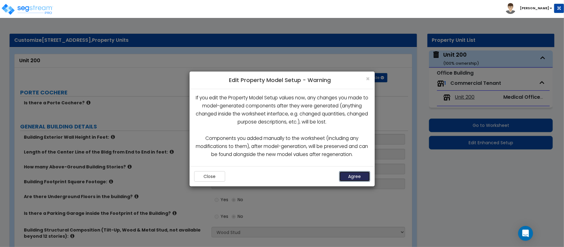
click at [355, 176] on button "Agree" at bounding box center [354, 176] width 31 height 11
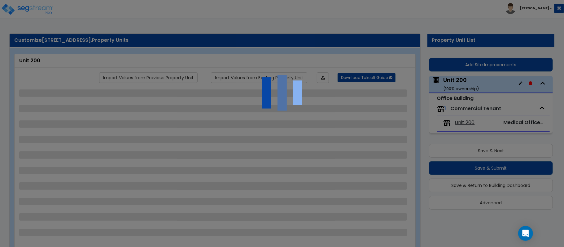
select select "7"
select select "1"
select select "2"
select select "7"
select select "3"
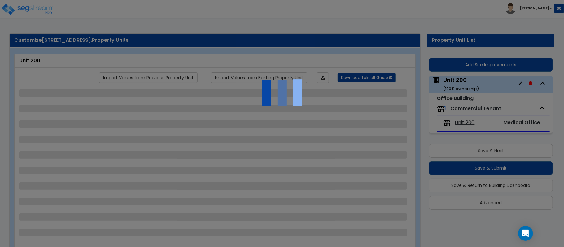
select select "1"
select select "2"
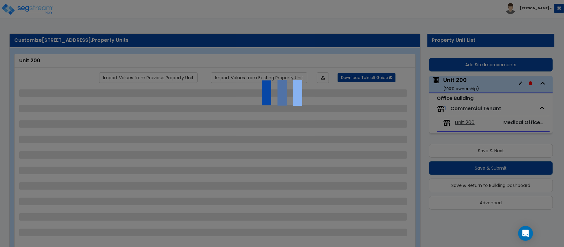
select select "1"
select select "2"
select select "1"
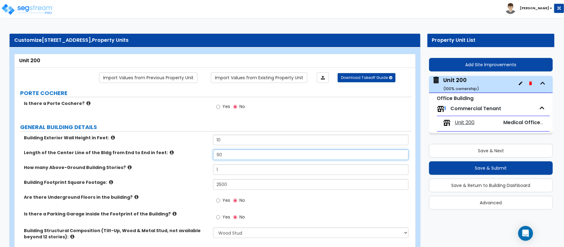
drag, startPoint x: 232, startPoint y: 154, endPoint x: 175, endPoint y: 152, distance: 57.6
click at [175, 152] on div "Length of the Center Line of the Bldg from End to End in feet: 90" at bounding box center [213, 157] width 397 height 15
type input "180"
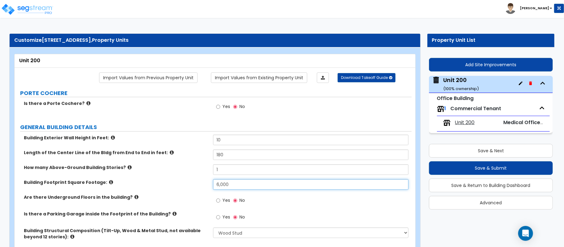
type input "6,000"
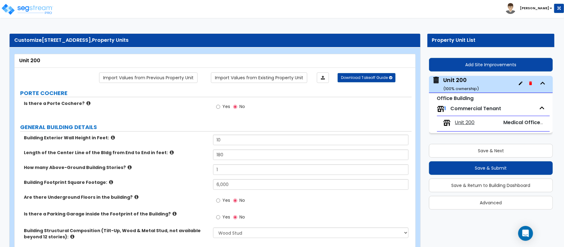
click at [291, 208] on div "Yes No" at bounding box center [312, 202] width 198 height 17
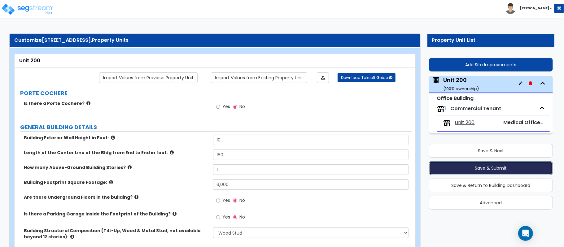
click at [526, 165] on button "Save & Submit" at bounding box center [491, 168] width 124 height 14
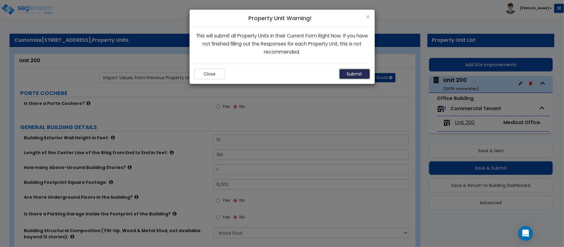
click at [347, 77] on button "Submit" at bounding box center [354, 74] width 31 height 11
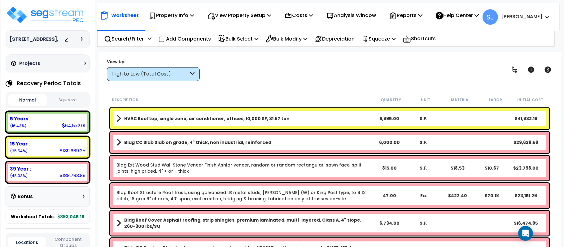
click at [321, 117] on link "HVAC Rooftop, single zone, air conditioner, offices, 10,000 SF, 31.67 ton" at bounding box center [244, 118] width 256 height 9
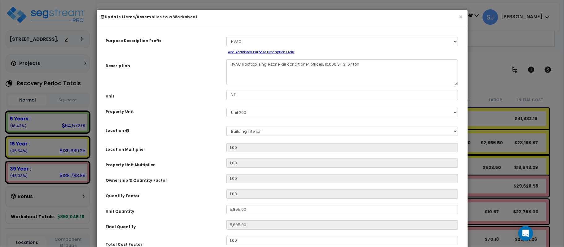
select select "3666"
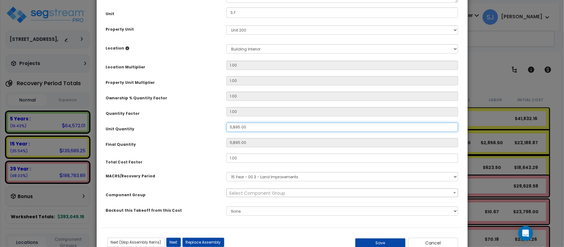
click at [291, 126] on input "5,895.00" at bounding box center [342, 127] width 232 height 9
type input "5,895"
type input "3"
type input "30"
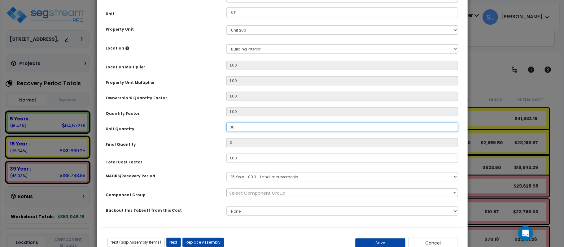
type input "30"
type input "300"
type input "3,000"
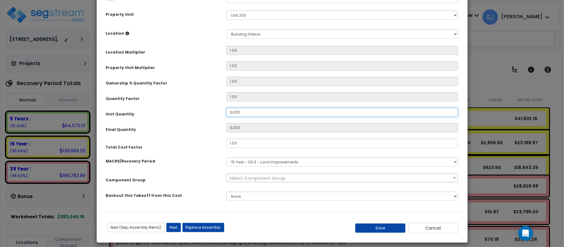
scroll to position [103, 0]
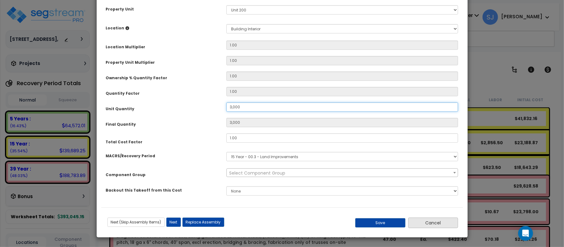
type input "3,000"
click at [437, 224] on button "Cancel" at bounding box center [433, 223] width 50 height 11
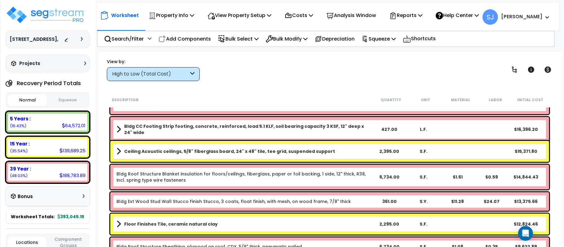
scroll to position [0, 0]
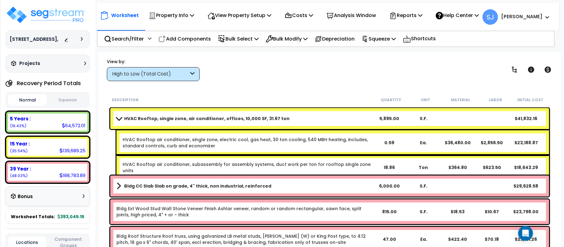
click at [337, 118] on link "HVAC Rooftop, single zone, air conditioner, offices, 10,000 SF, 31.67 ton" at bounding box center [244, 118] width 256 height 9
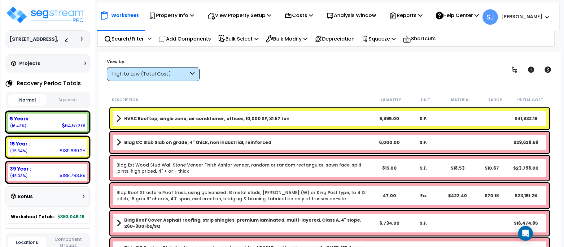
click at [337, 118] on link "HVAC Rooftop, single zone, air conditioner, offices, 10,000 SF, 31.67 ton" at bounding box center [244, 118] width 256 height 9
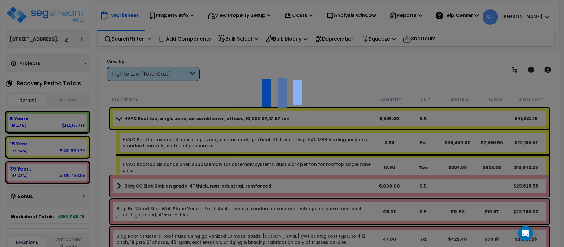
select select "3666"
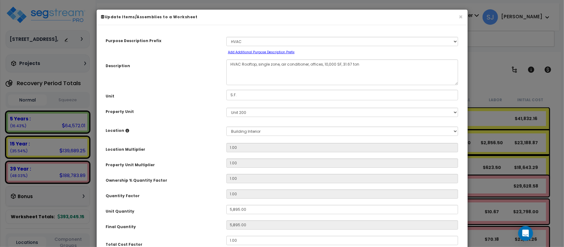
click at [215, 153] on div "Location Multiplier" at bounding box center [161, 148] width 120 height 11
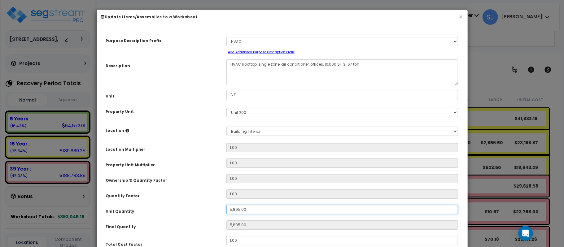
click at [250, 209] on input "5,895.00" at bounding box center [342, 209] width 232 height 9
type input "5,895"
type input "2"
type input "29"
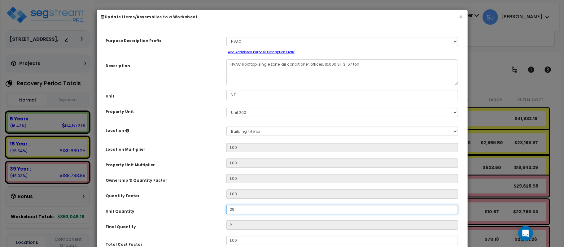
type input "29"
type input "295"
type input "2,950"
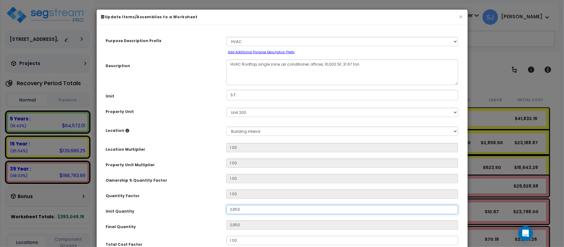
scroll to position [103, 0]
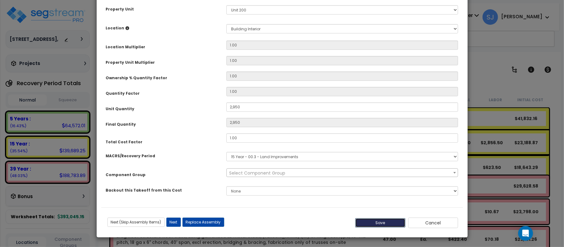
click at [364, 222] on button "Save" at bounding box center [380, 222] width 50 height 9
type input "2950.00"
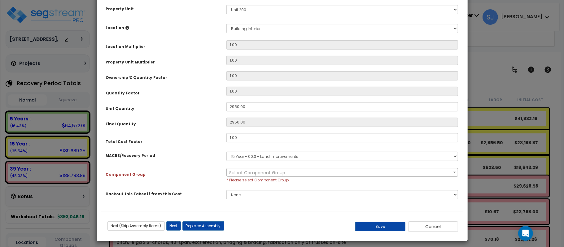
click at [310, 172] on span "Select Component Group" at bounding box center [342, 172] width 231 height 9
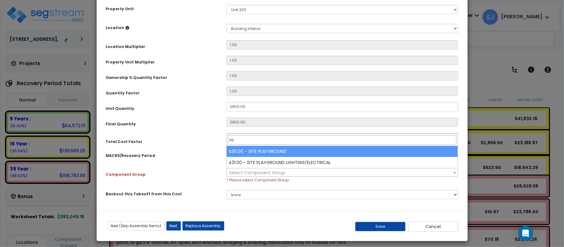
type input "r"
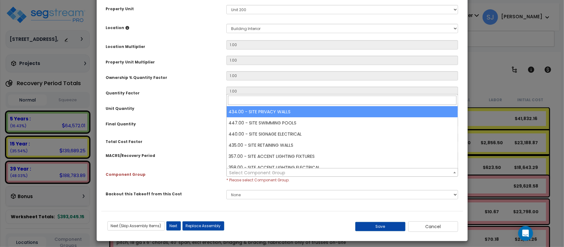
type input "g"
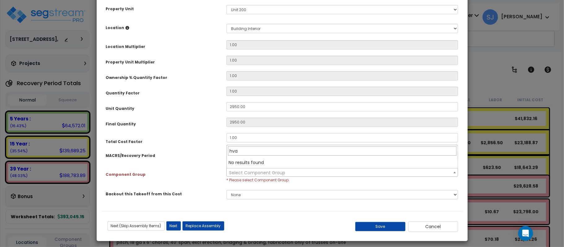
type input "hvac"
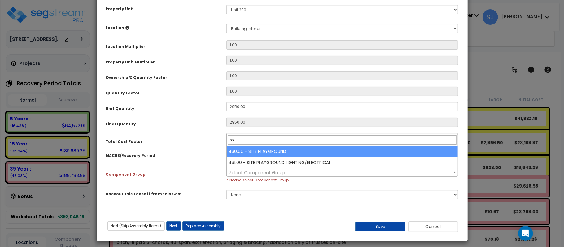
type input "r"
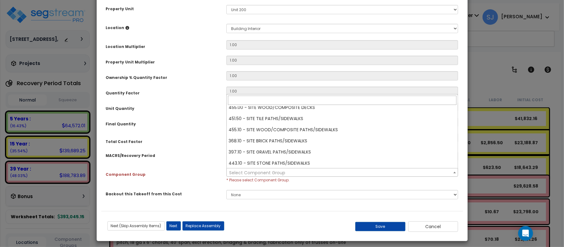
scroll to position [1075, 0]
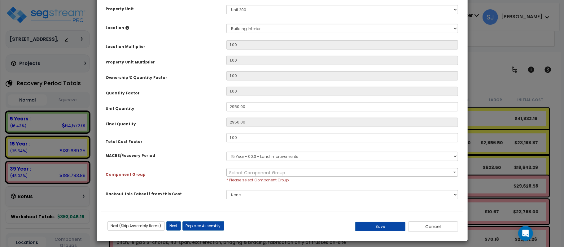
click at [195, 98] on div "Purpose Description Prefix Select A/V System A/V System Equipment A/V System Eq…" at bounding box center [282, 69] width 362 height 284
click at [236, 172] on span "Select Component Group" at bounding box center [257, 173] width 56 height 6
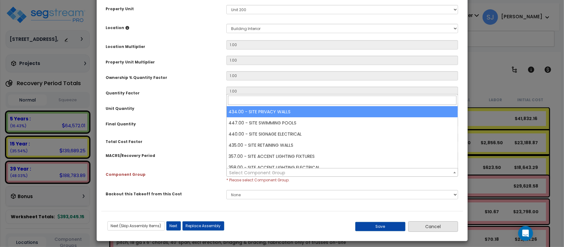
click at [429, 230] on button "Cancel" at bounding box center [433, 226] width 50 height 11
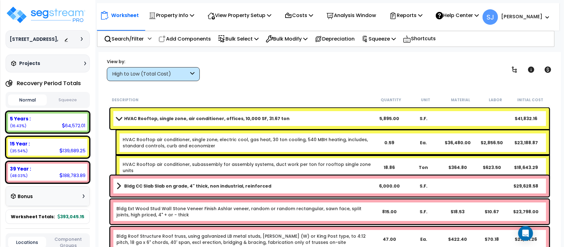
click at [256, 116] on b "HVAC Rooftop, single zone, air conditioner, offices, 10,000 SF, 31.67 ton" at bounding box center [206, 118] width 165 height 6
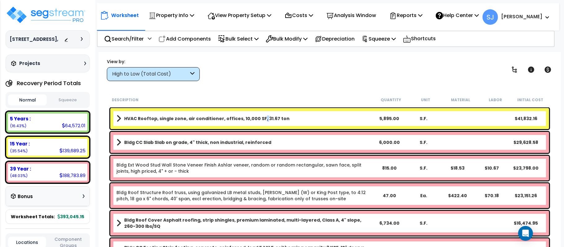
click at [256, 116] on b "HVAC Rooftop, single zone, air conditioner, offices, 10,000 SF, 31.67 ton" at bounding box center [206, 118] width 165 height 6
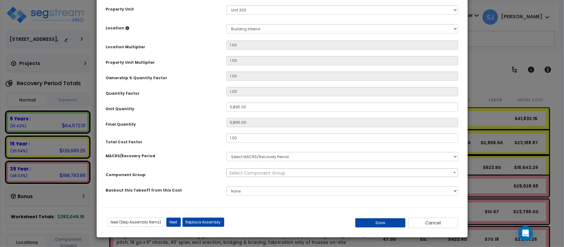
select select "3666"
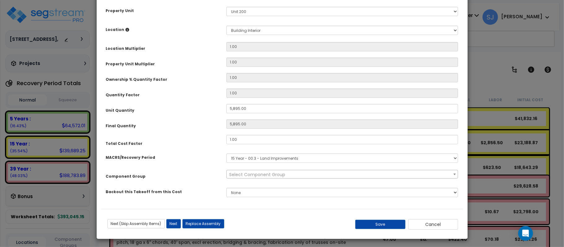
scroll to position [103, 0]
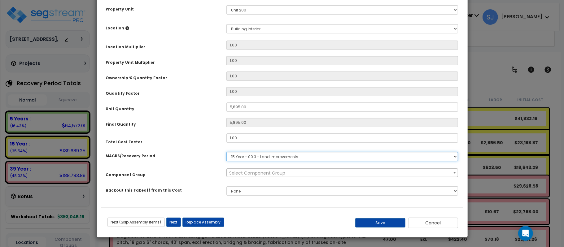
click at [265, 157] on select "Select MACRS/Recovery Period 5 Years - 57.0 - Distributive Trades & Services 5 …" at bounding box center [342, 156] width 232 height 9
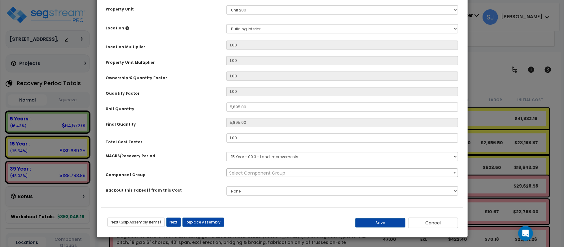
click at [180, 126] on div "Final Quantity" at bounding box center [161, 123] width 120 height 11
click at [428, 225] on button "Cancel" at bounding box center [433, 223] width 50 height 11
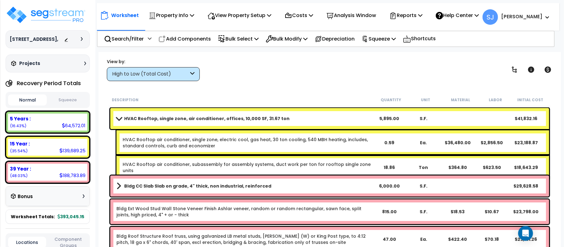
click at [302, 72] on div "View by: High to Low (Total Cost) High to Low (Total Cost)" at bounding box center [330, 69] width 450 height 23
click at [422, 15] on p "Reports" at bounding box center [405, 15] width 33 height 8
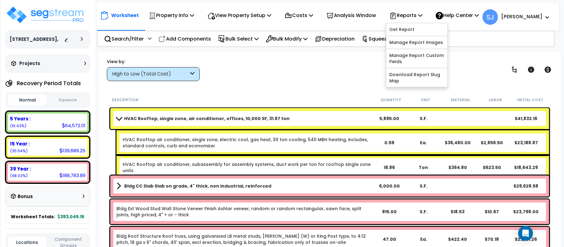
drag, startPoint x: 333, startPoint y: 76, endPoint x: 367, endPoint y: 53, distance: 41.0
click at [333, 76] on div "View by: High to Low (Total Cost) High to Low (Total Cost)" at bounding box center [330, 69] width 450 height 23
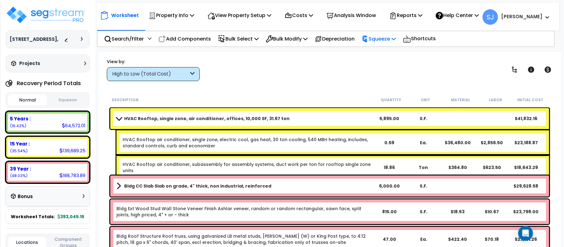
click at [383, 39] on p "Squeeze" at bounding box center [379, 39] width 34 height 8
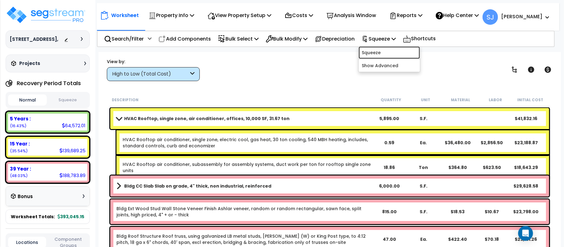
click at [383, 50] on link "Squeeze" at bounding box center [389, 52] width 61 height 12
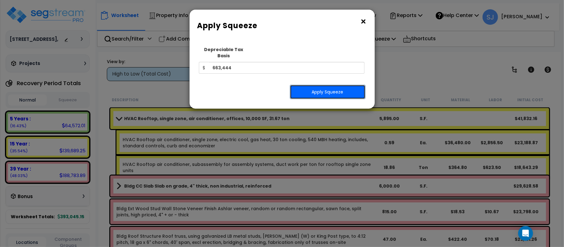
click at [308, 85] on button "Apply Squeeze" at bounding box center [328, 92] width 76 height 14
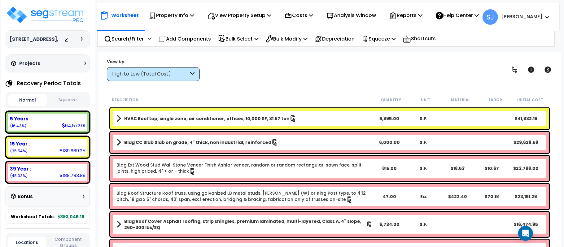
click at [71, 106] on button "Squeeze" at bounding box center [67, 100] width 39 height 11
